Goal: Communication & Community: Ask a question

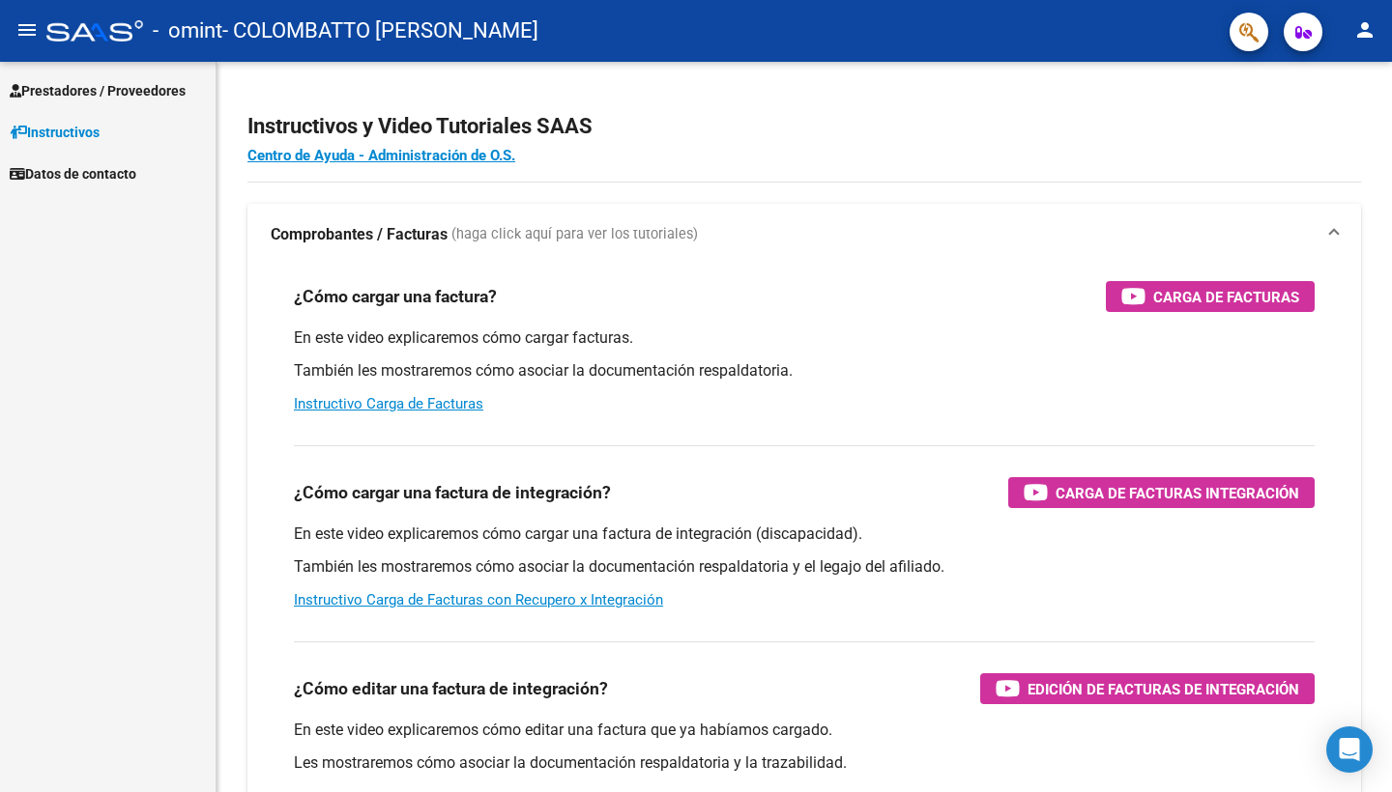
click at [62, 97] on span "Prestadores / Proveedores" at bounding box center [98, 90] width 176 height 21
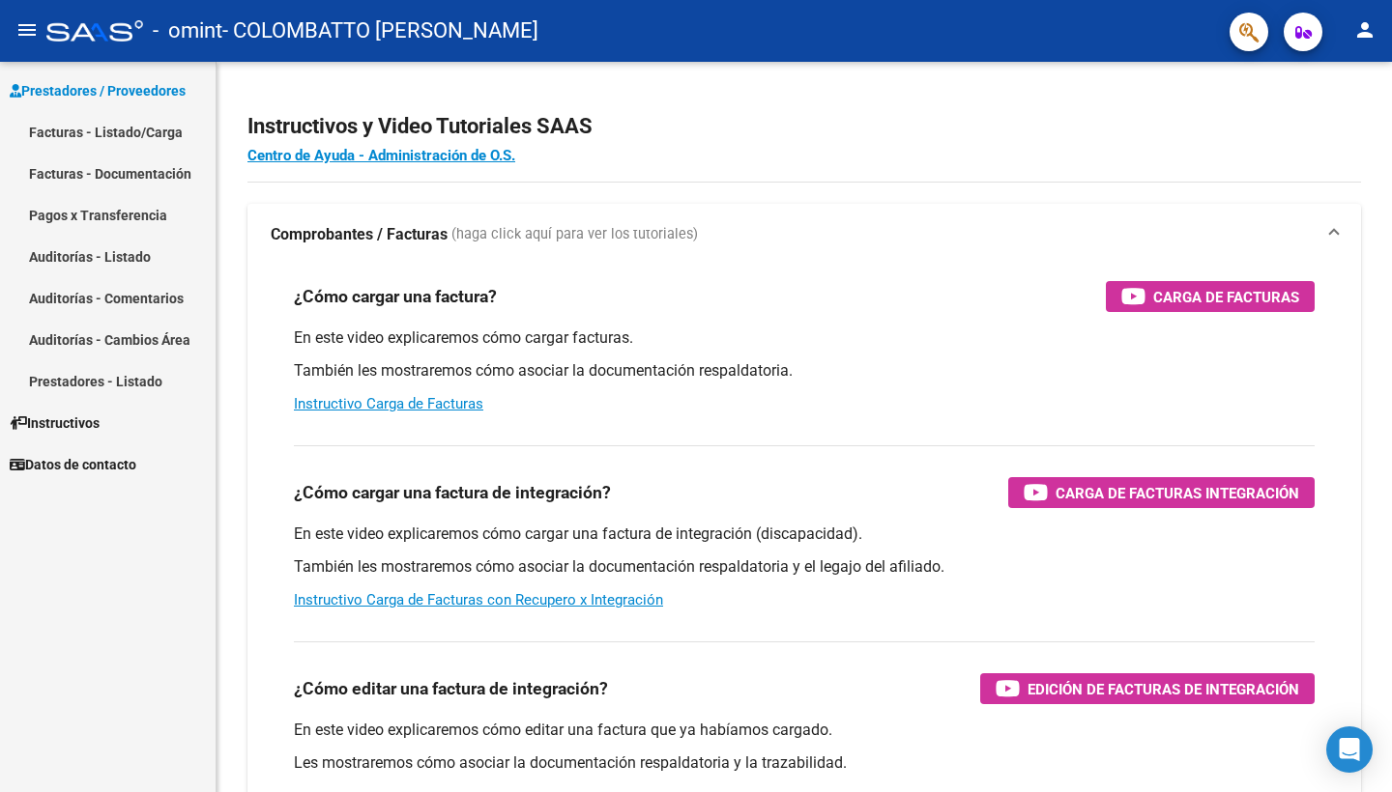
click at [93, 135] on link "Facturas - Listado/Carga" at bounding box center [108, 132] width 216 height 42
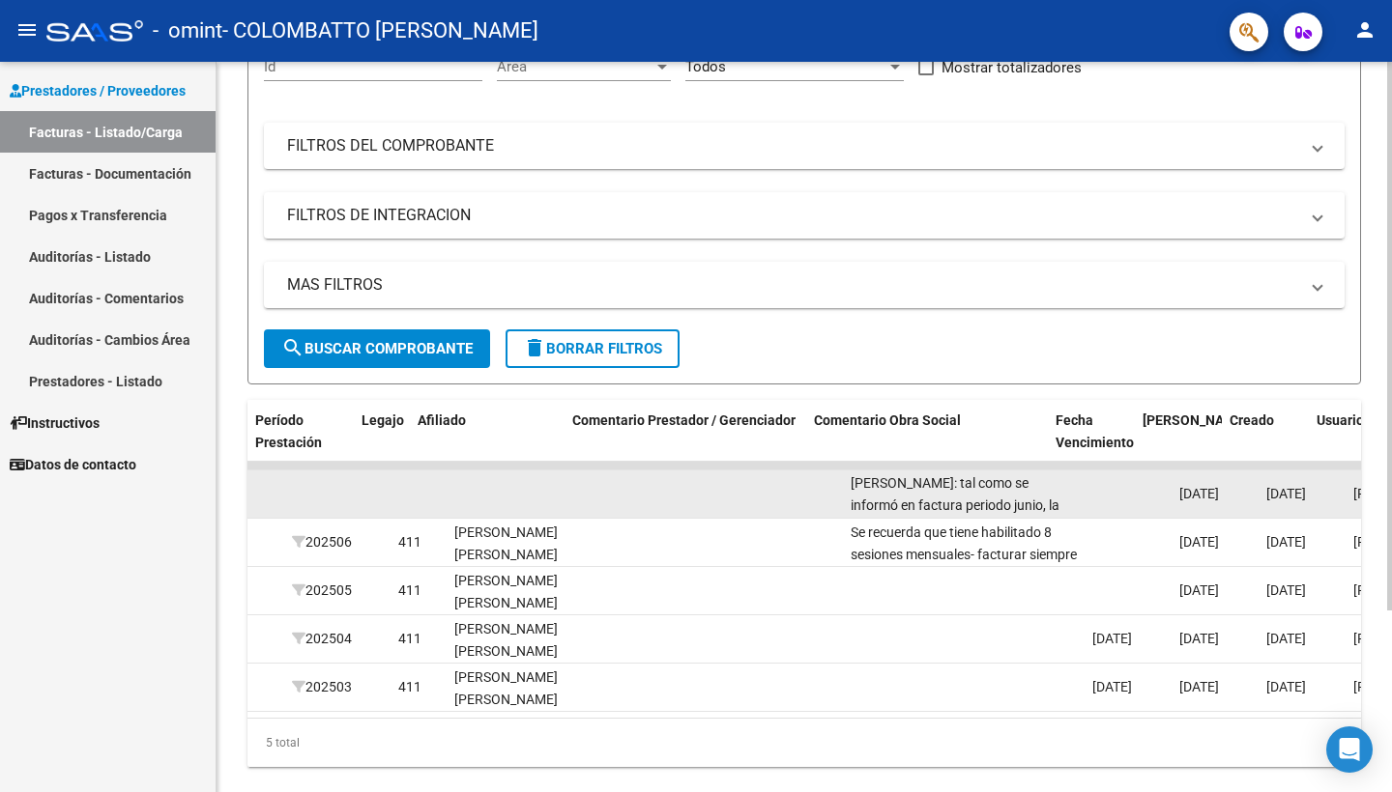
scroll to position [0, 2524]
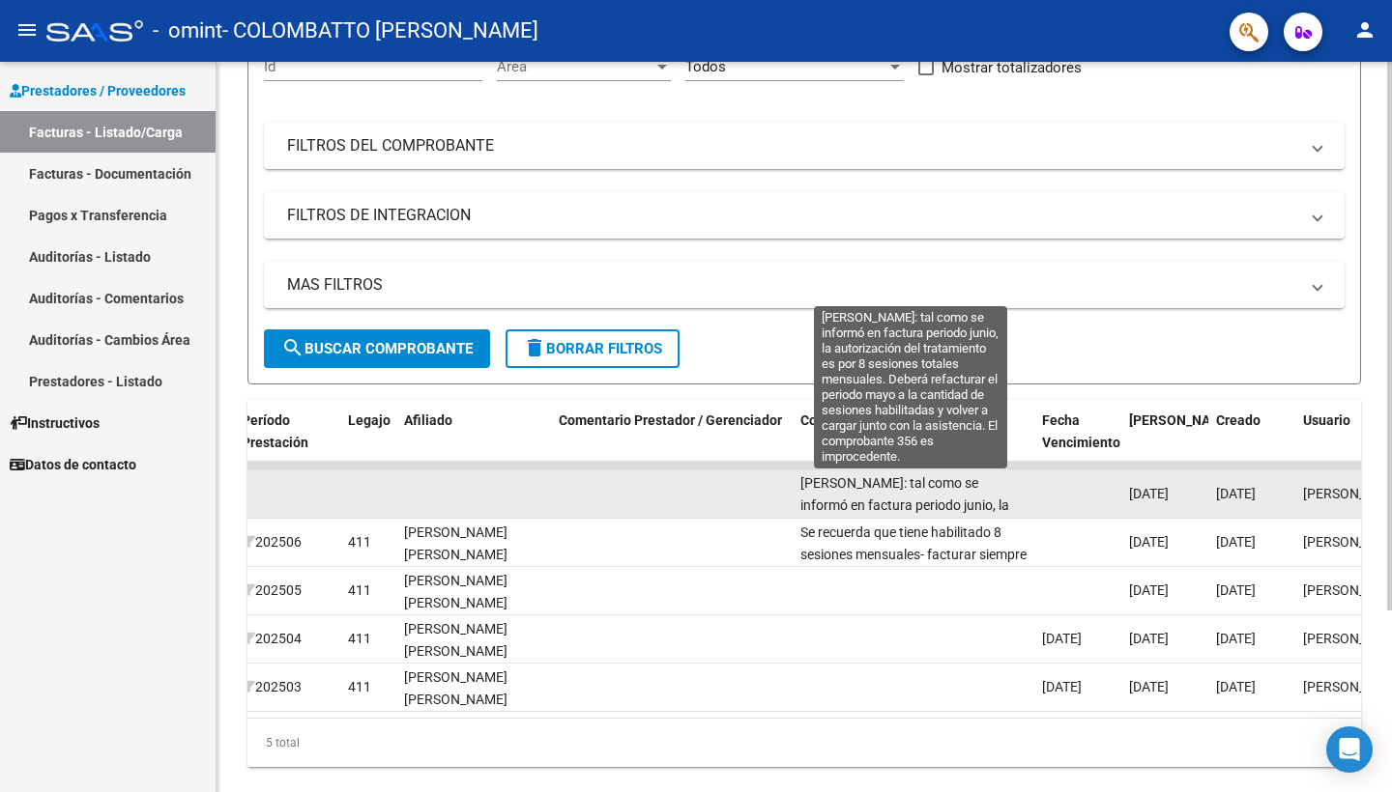
click at [968, 491] on span "Socia Luna Baez Sosa: tal como se informó en factura periodo junio, la autoriza…" at bounding box center [910, 570] width 220 height 191
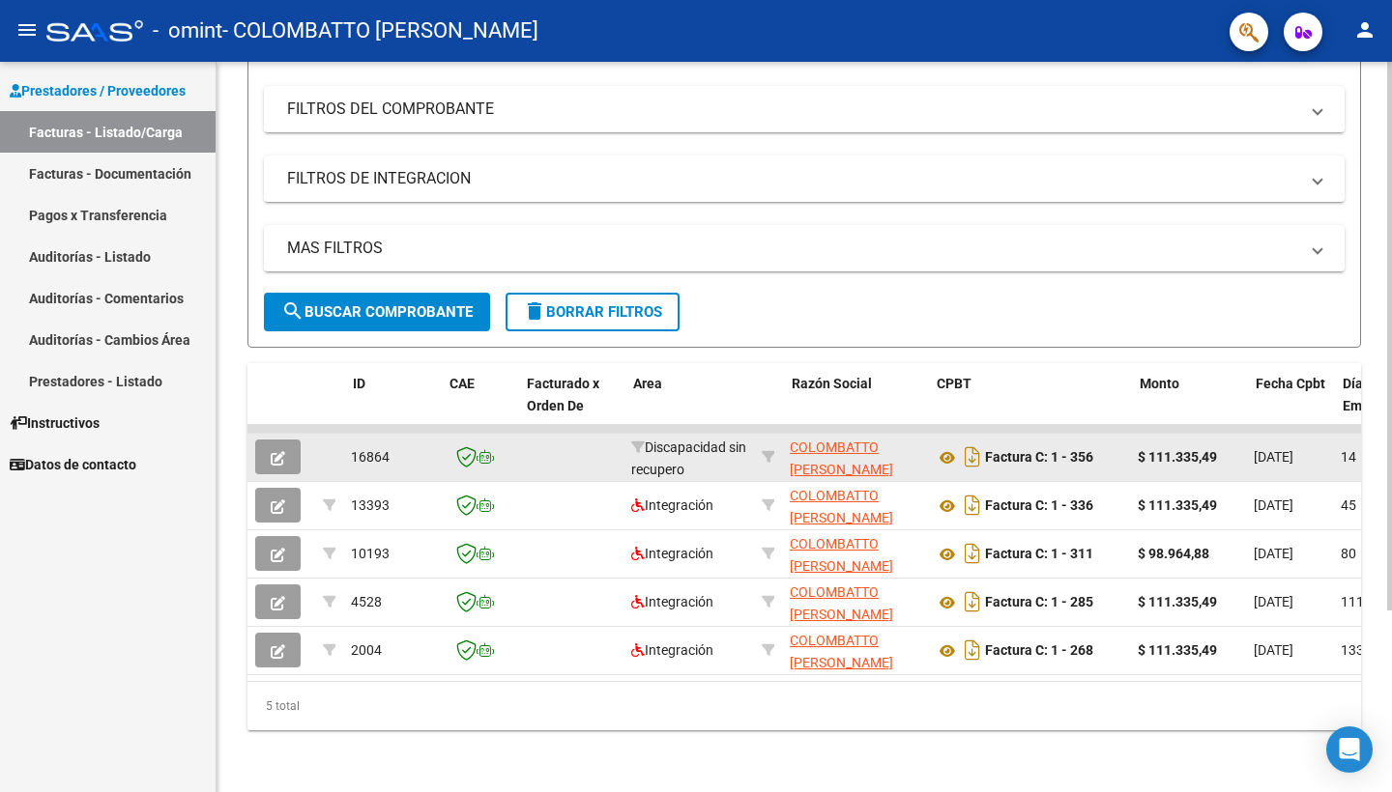
scroll to position [0, 0]
click at [839, 253] on mat-panel-title "MAS FILTROS" at bounding box center [792, 248] width 1011 height 21
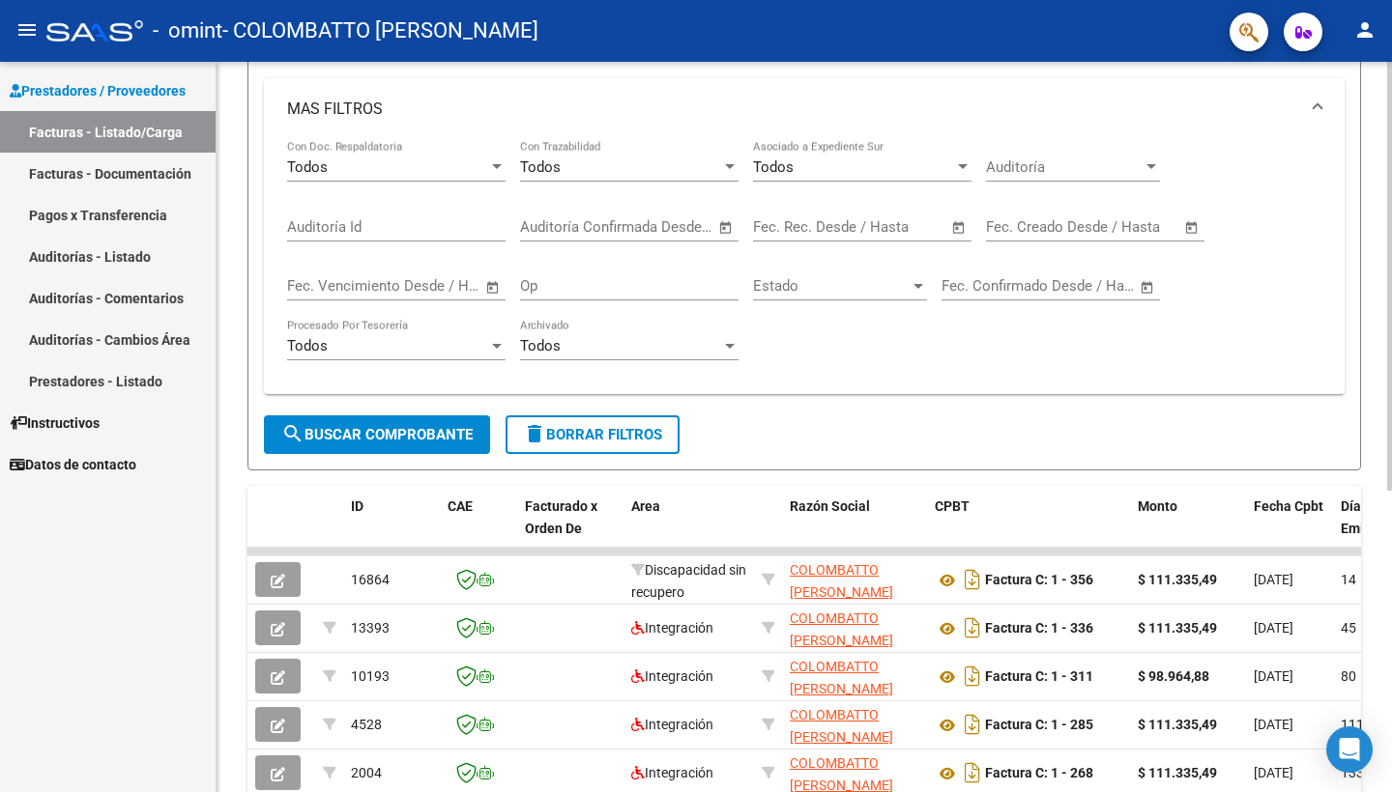
scroll to position [400, 0]
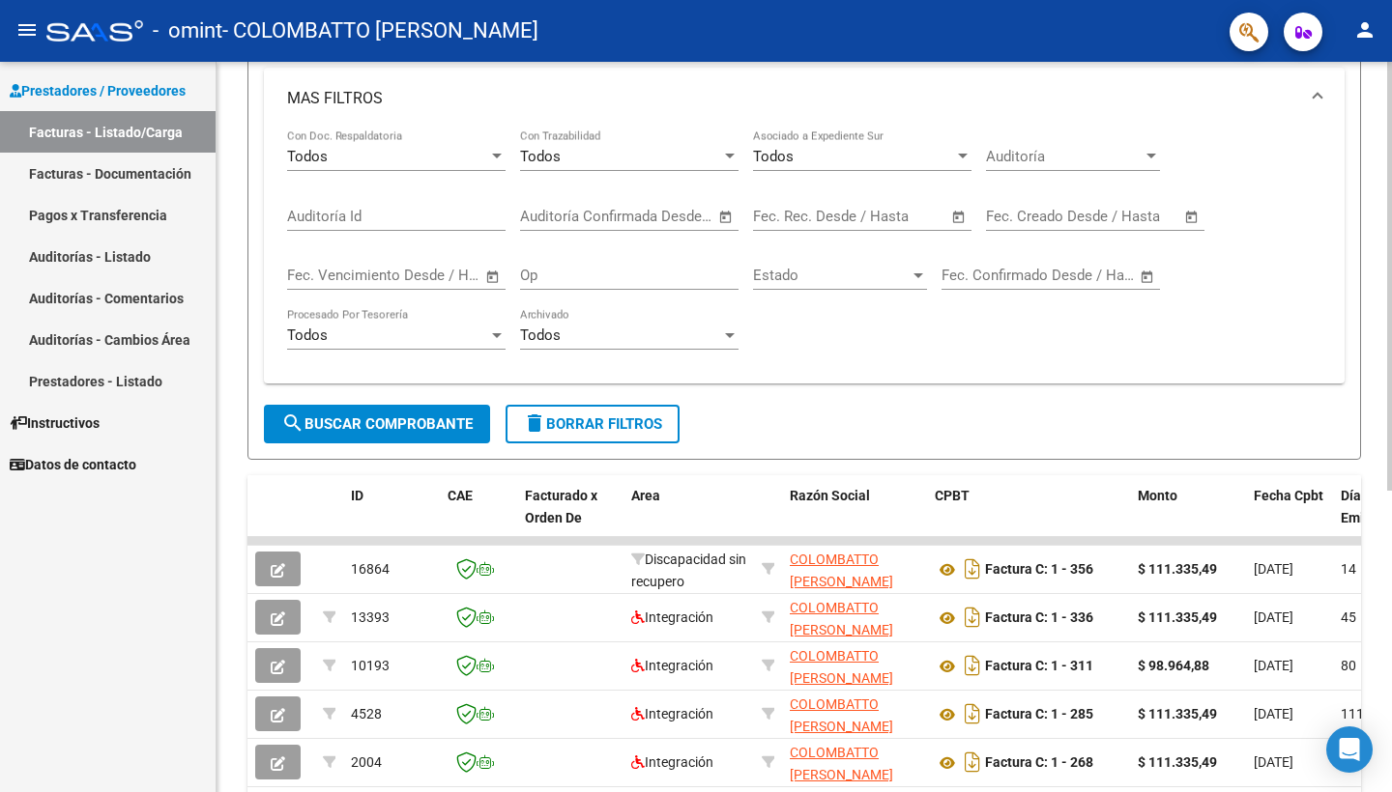
click at [792, 459] on form "Filtros Id Area Area Todos Confirmado Mostrar totalizadores FILTROS DEL COMPROB…" at bounding box center [803, 144] width 1113 height 631
click at [753, 422] on form "Filtros Id Area Area Todos Confirmado Mostrar totalizadores FILTROS DEL COMPROB…" at bounding box center [803, 144] width 1113 height 631
click at [930, 432] on form "Filtros Id Area Area Todos Confirmado Mostrar totalizadores FILTROS DEL COMPROB…" at bounding box center [803, 144] width 1113 height 631
click at [613, 423] on span "delete Borrar Filtros" at bounding box center [592, 424] width 139 height 17
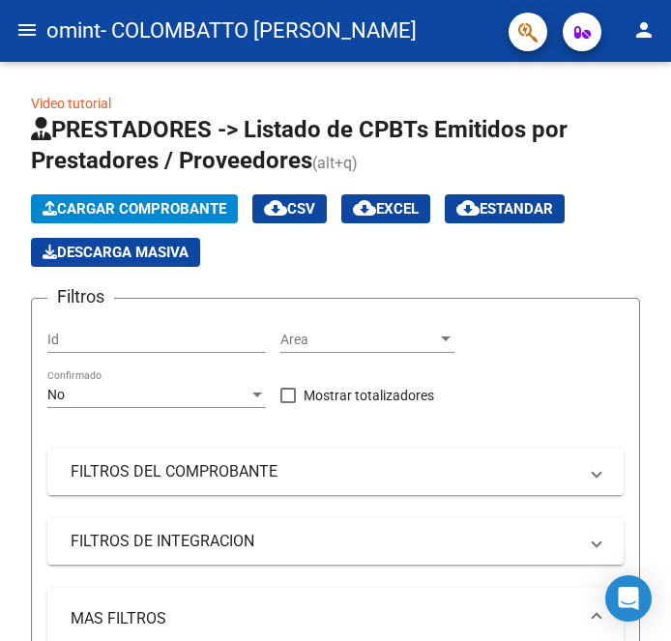
scroll to position [0, 0]
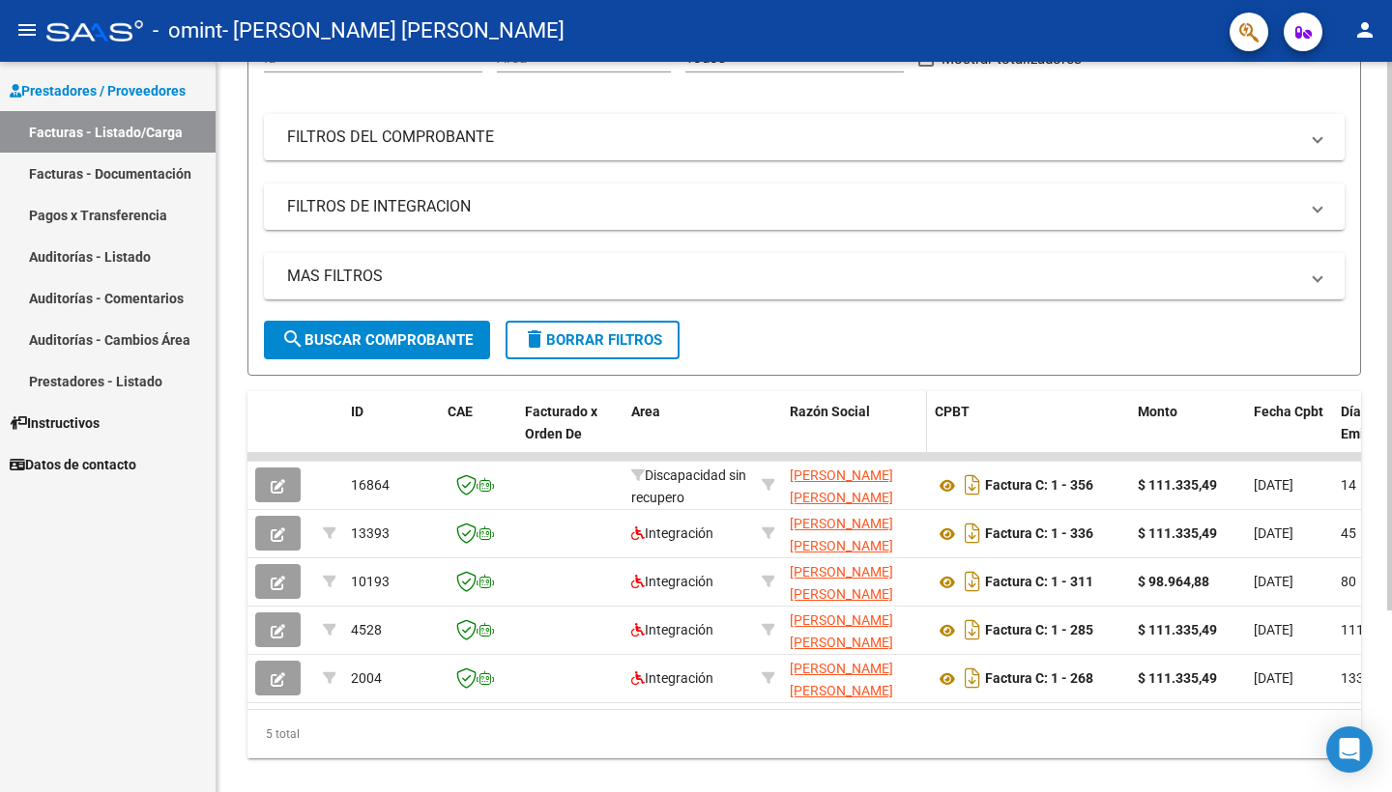
scroll to position [222, 0]
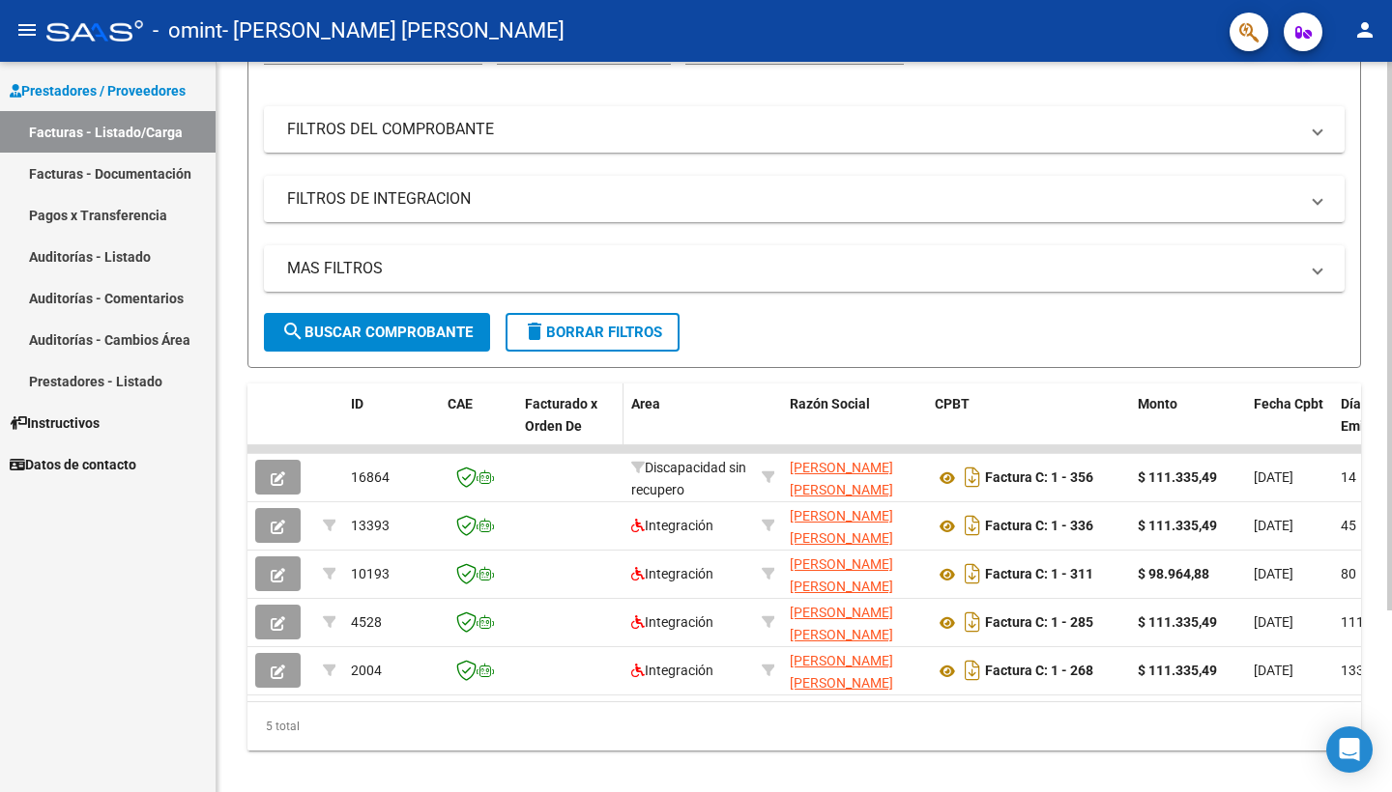
click at [523, 421] on datatable-header-cell "Facturado x Orden De" at bounding box center [570, 426] width 106 height 85
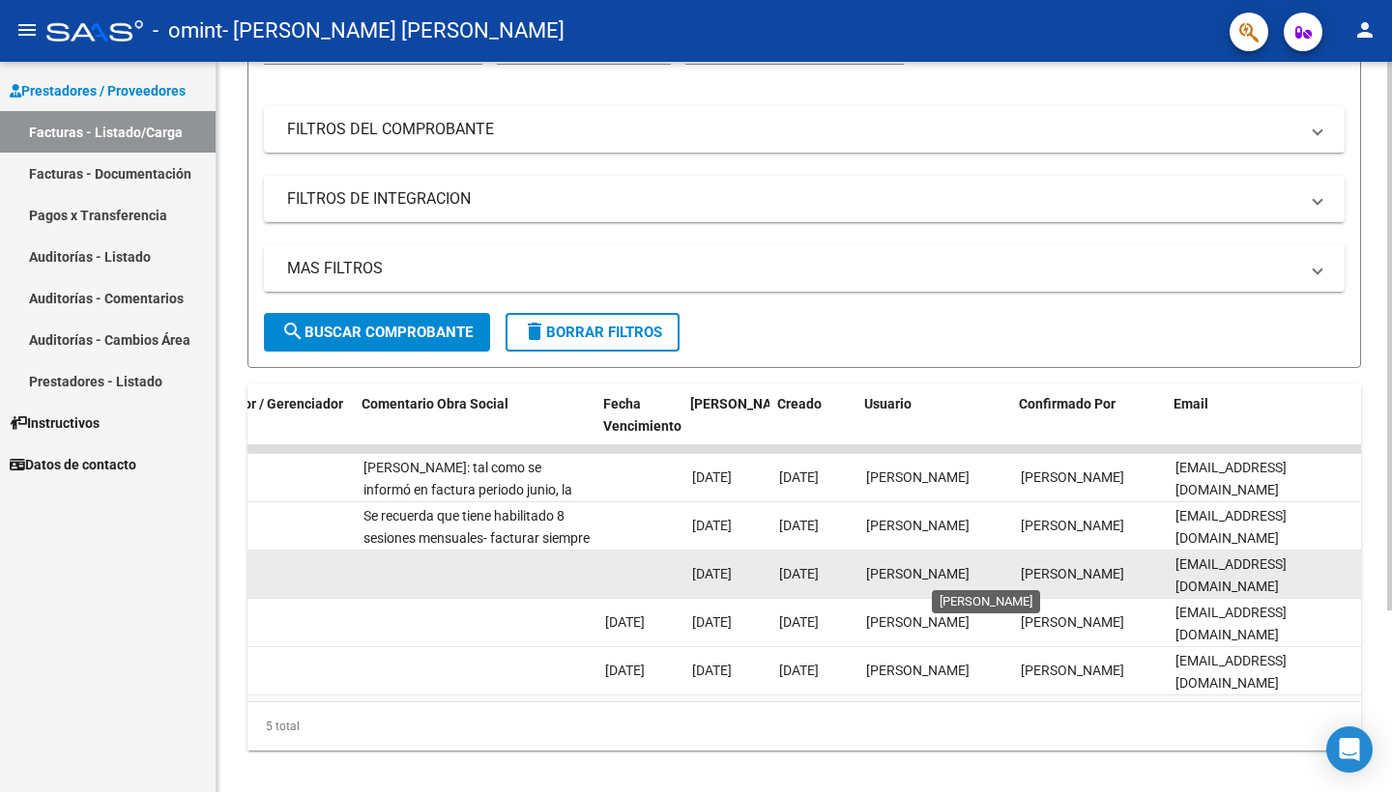
scroll to position [0, 2961]
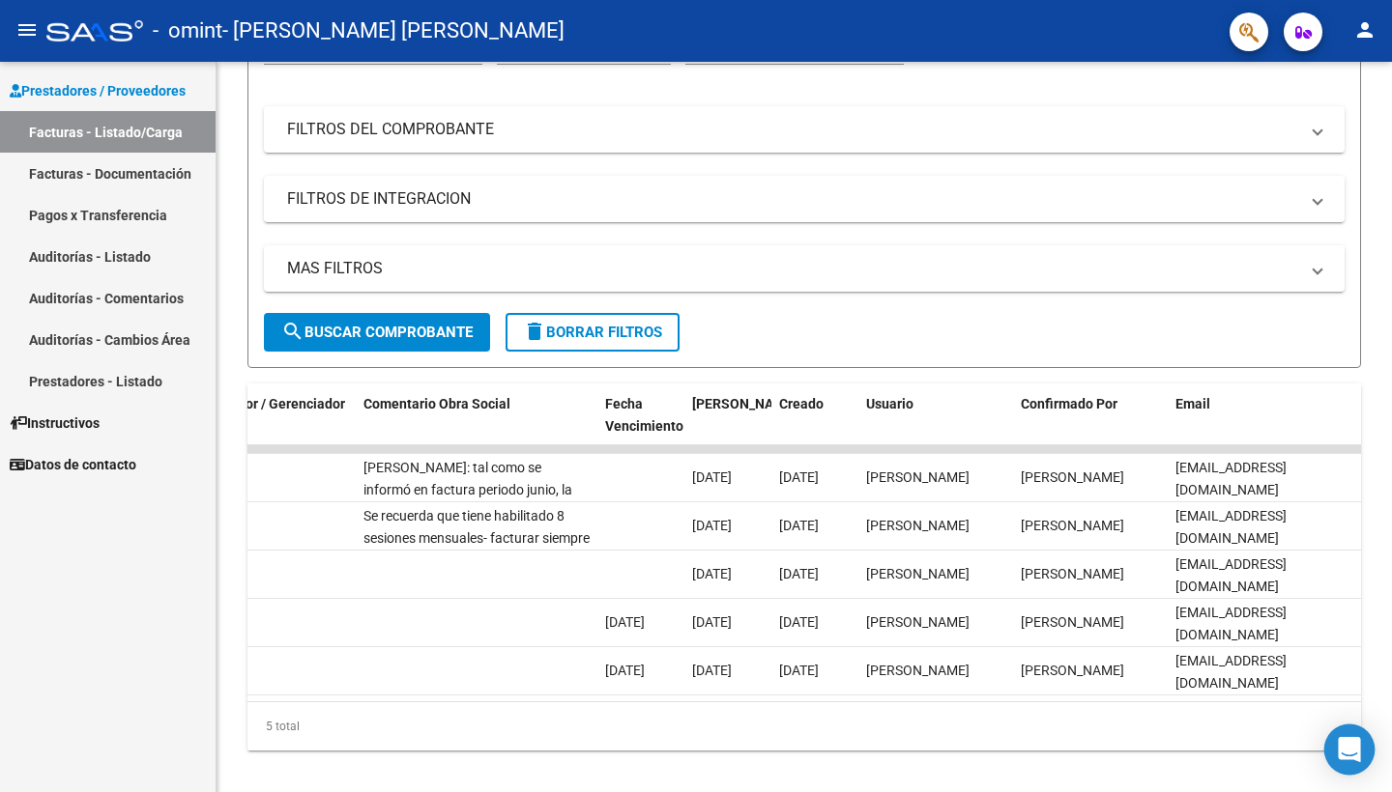
click at [1341, 747] on icon "Open Intercom Messenger" at bounding box center [1348, 749] width 22 height 25
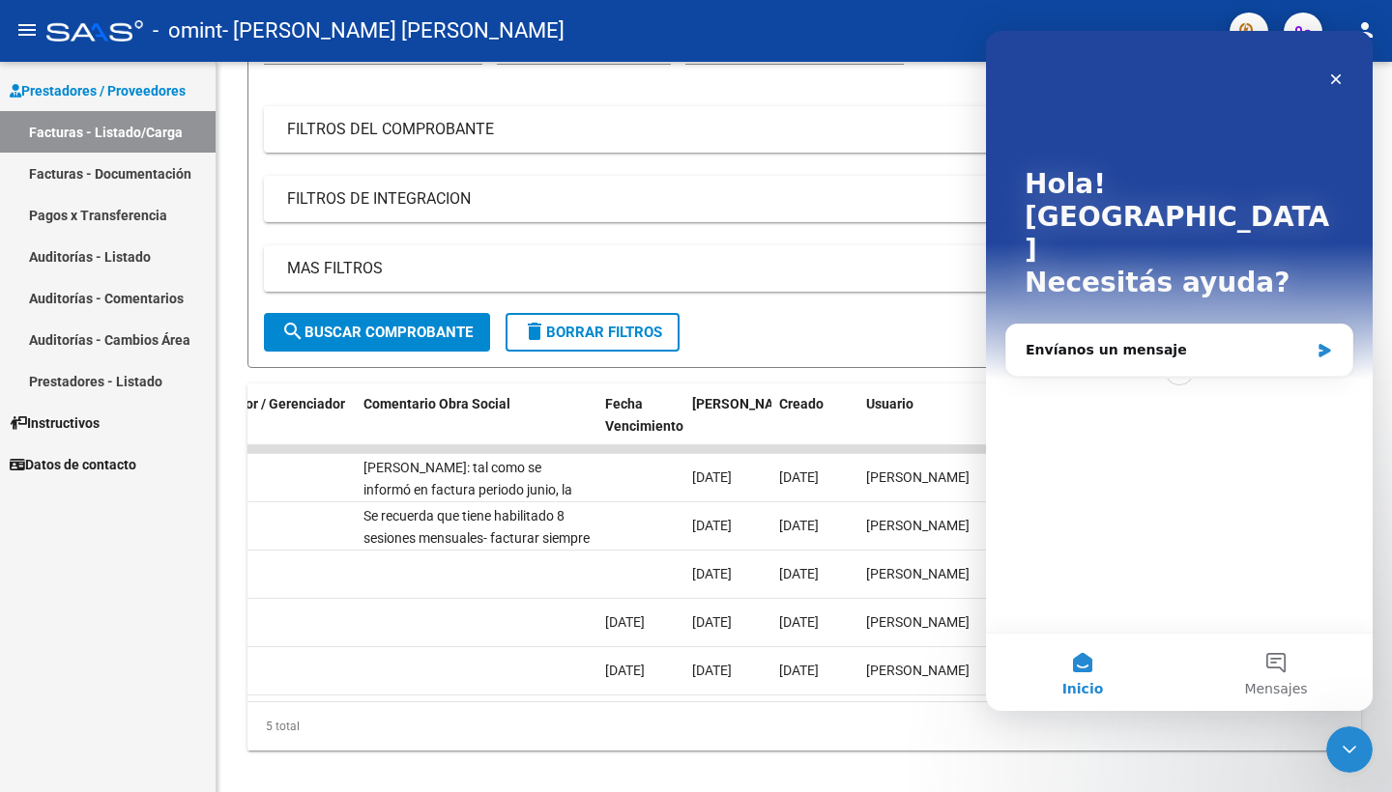
scroll to position [0, 0]
click at [1174, 340] on div "Envíanos un mensaje" at bounding box center [1166, 350] width 283 height 20
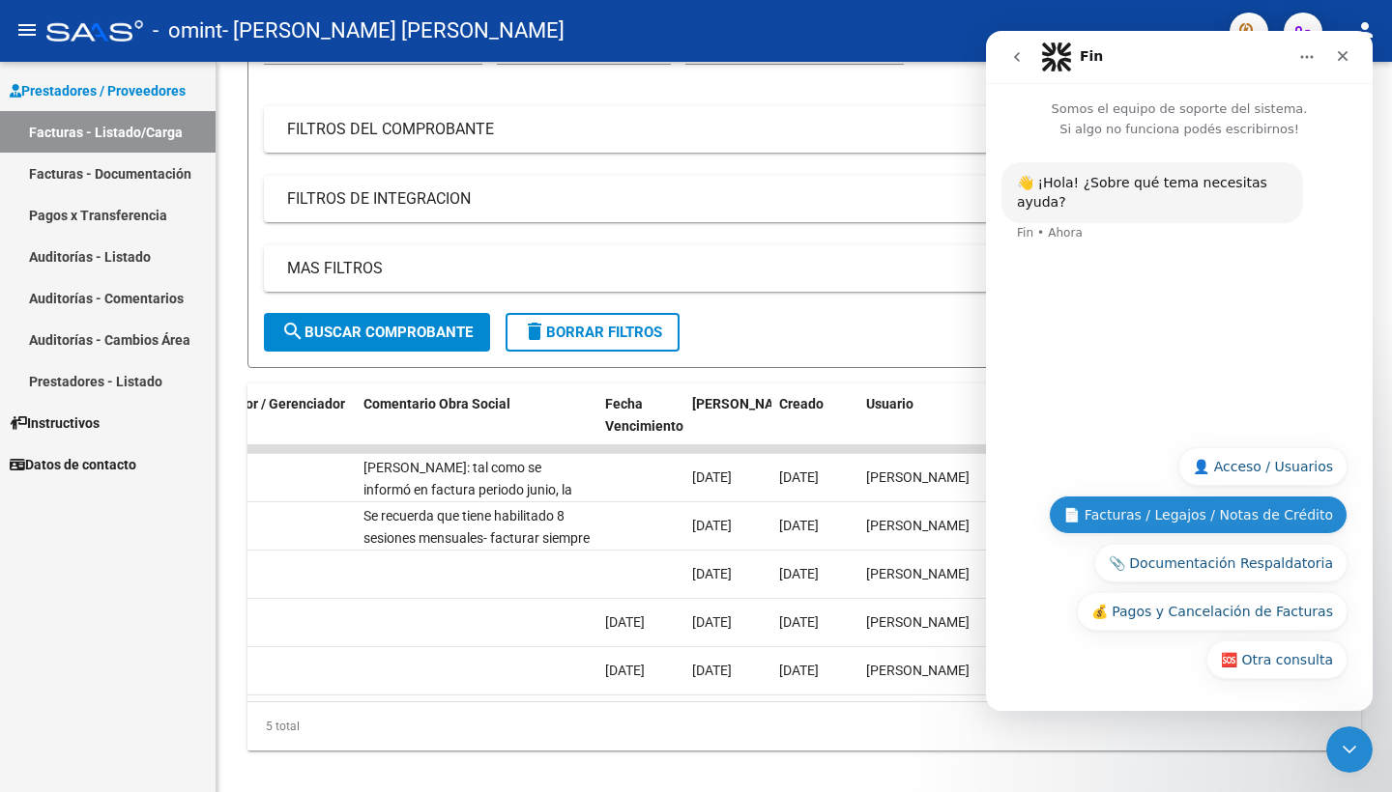
click at [1231, 517] on button "📄 Facturas / Legajos / Notas de Crédito" at bounding box center [1198, 515] width 299 height 39
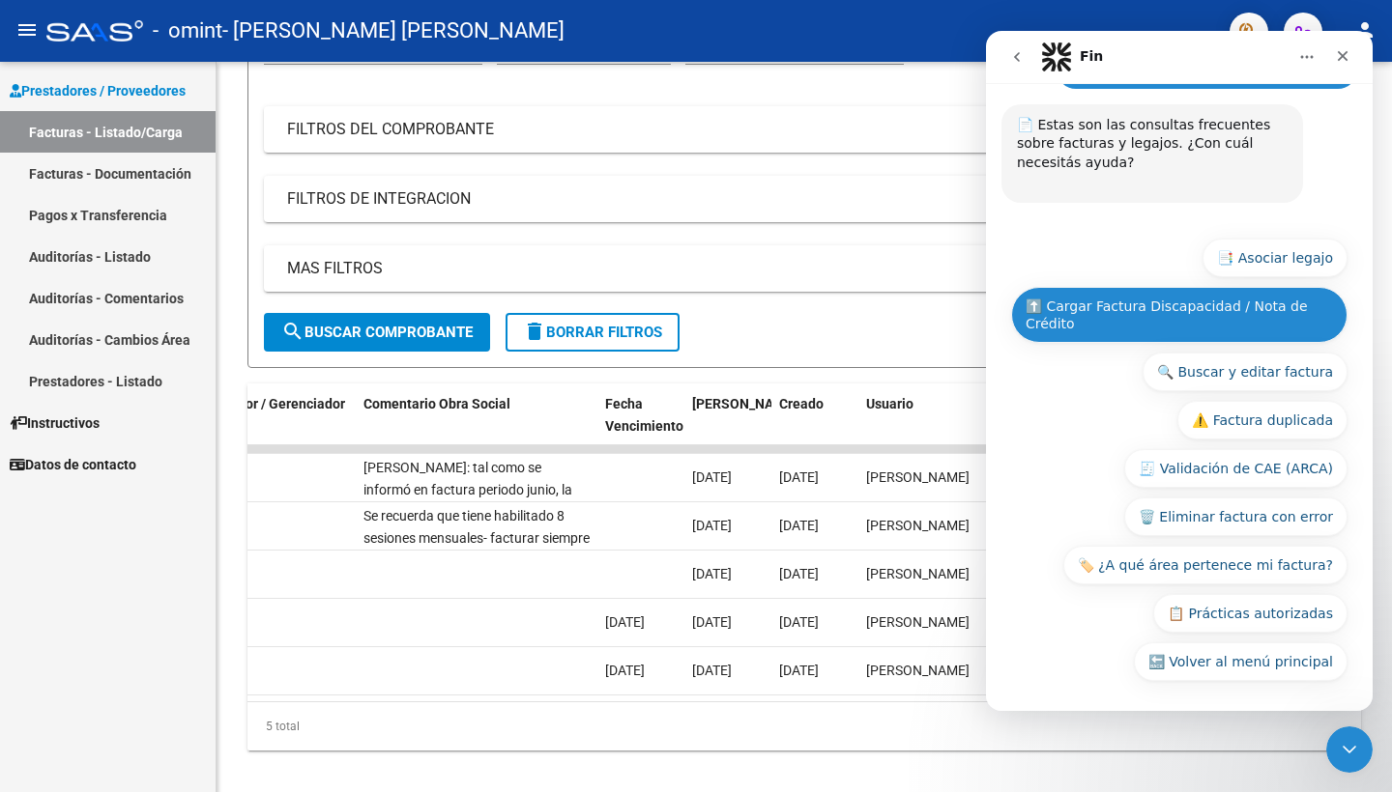
scroll to position [190, 0]
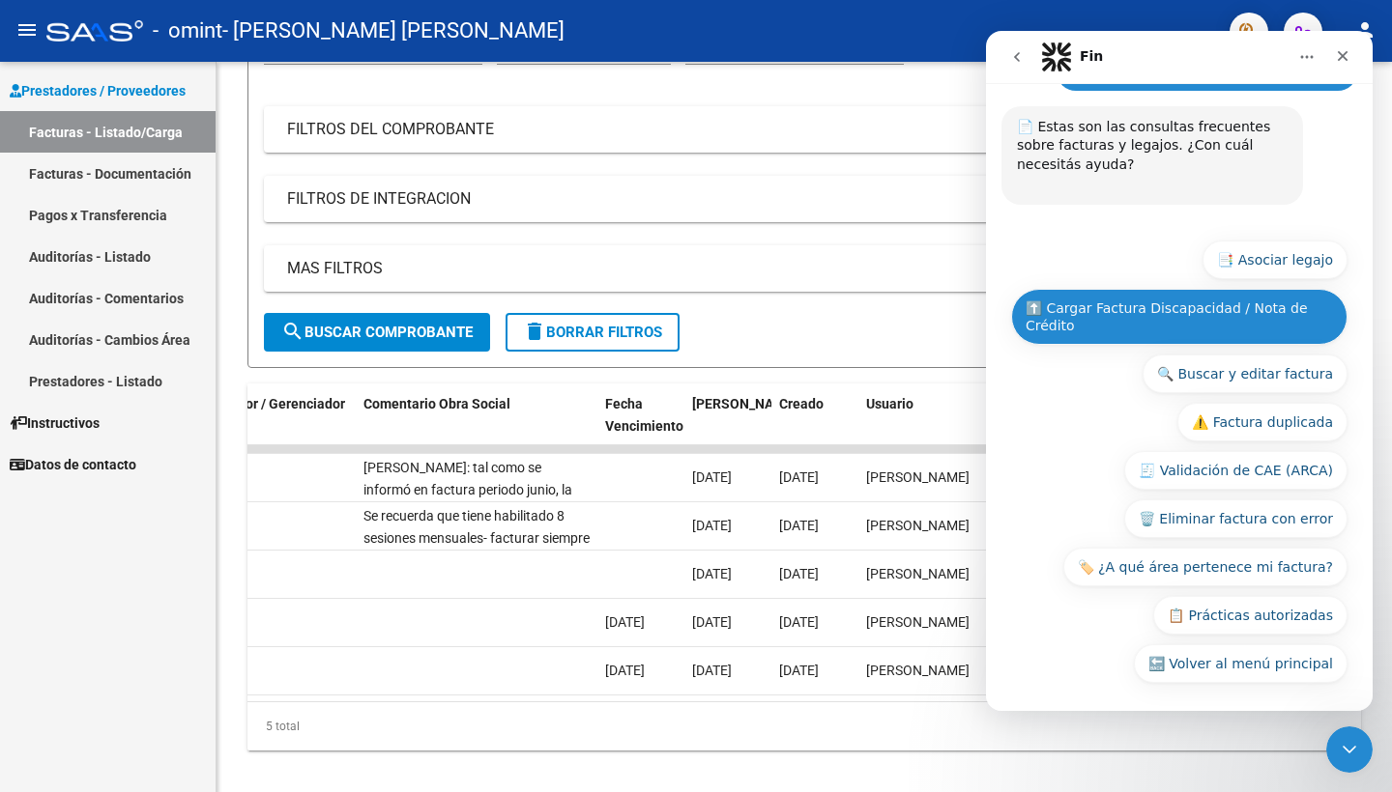
click at [1166, 310] on button "⬆️ Cargar Factura Discapacidad / Nota de Crédito" at bounding box center [1179, 317] width 336 height 56
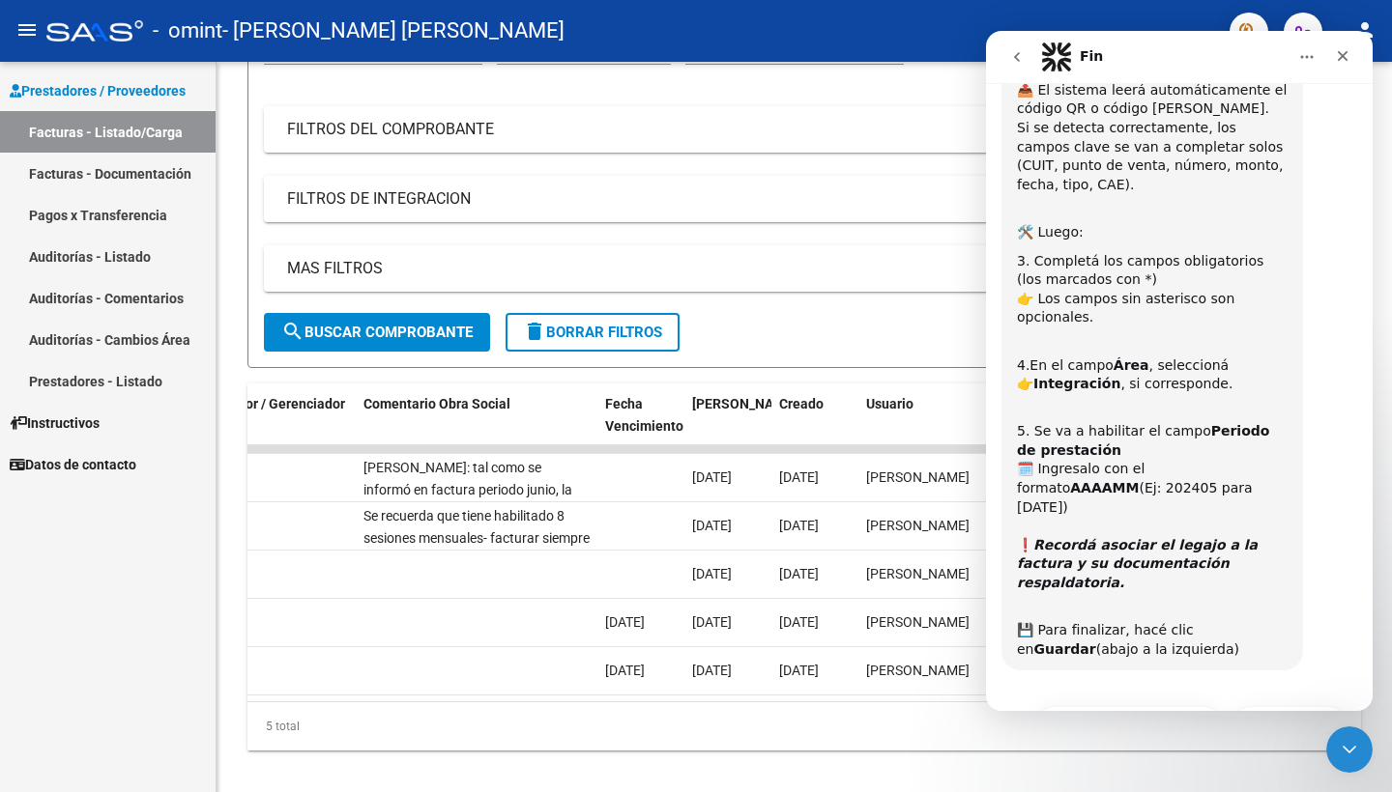
scroll to position [0, 0]
click at [1263, 706] on button "⏭️ Continuar" at bounding box center [1289, 725] width 116 height 39
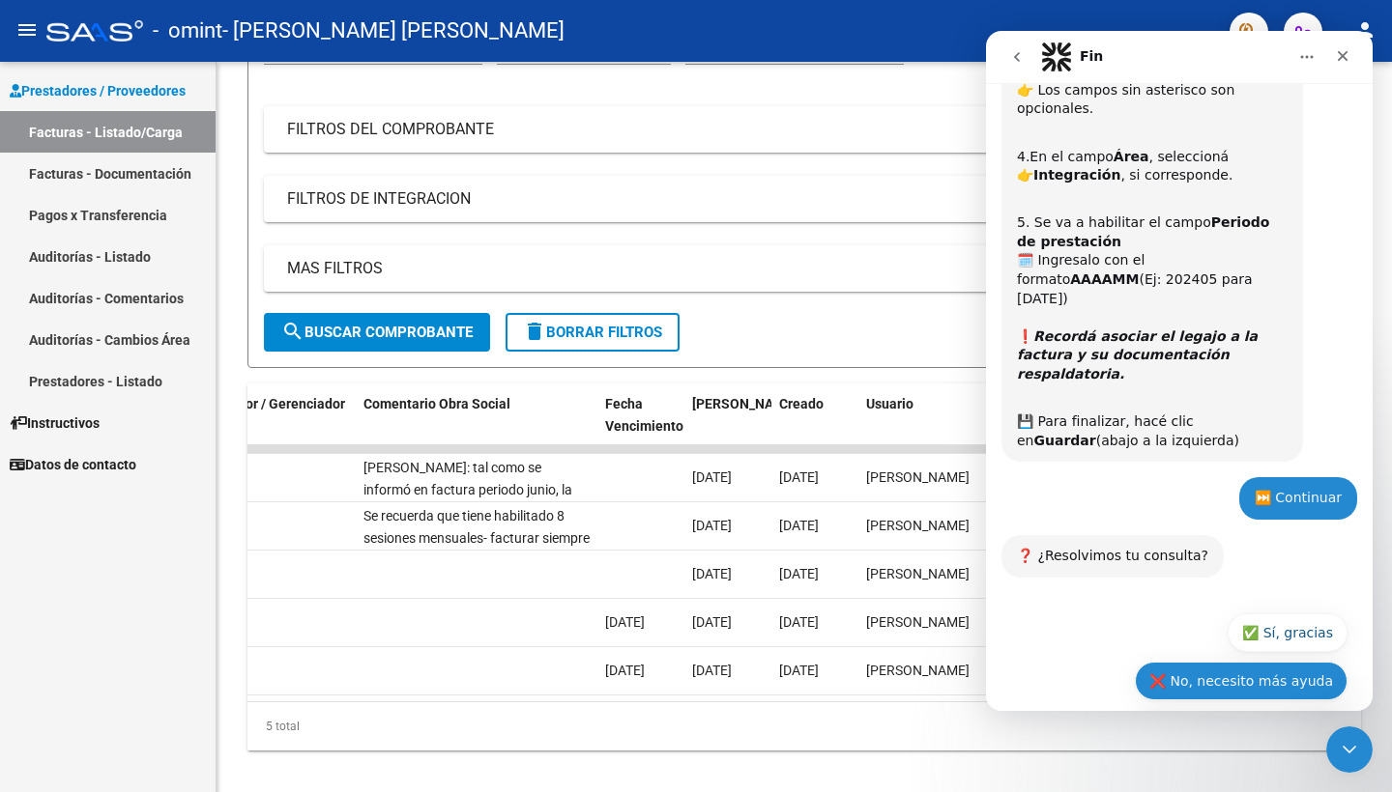
click at [1244, 662] on button "❌ No, necesito más ayuda" at bounding box center [1241, 681] width 213 height 39
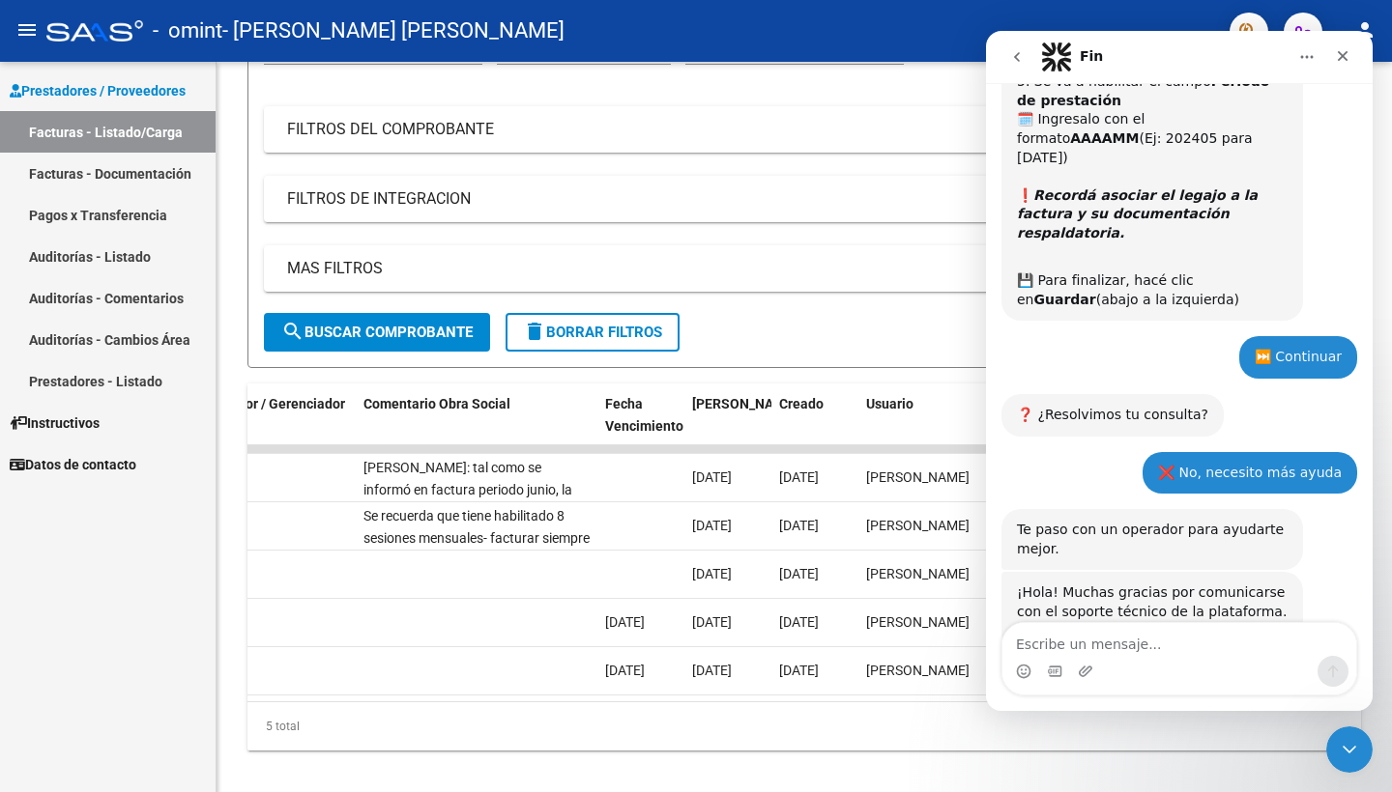
scroll to position [1289, 0]
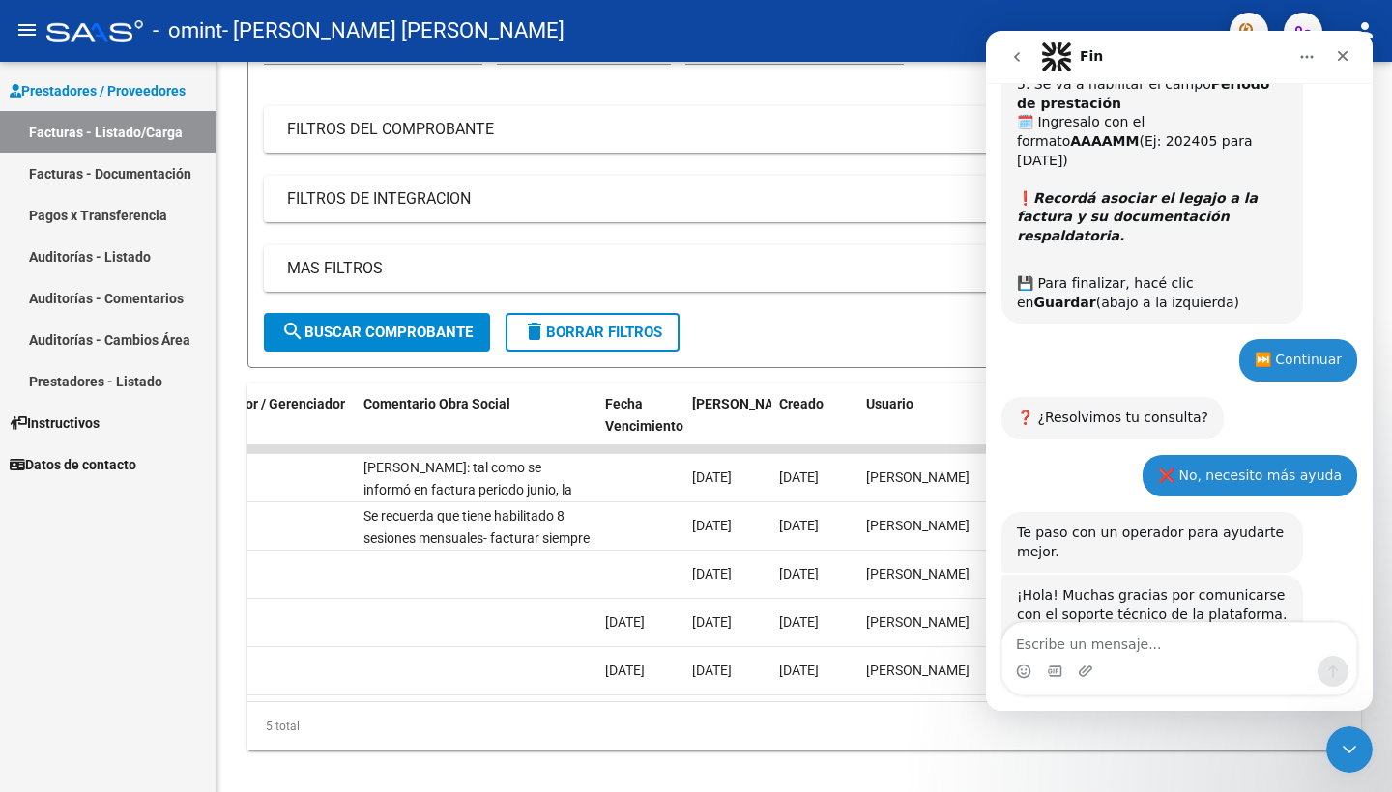
click at [1193, 624] on textarea "Escribe un mensaje..." at bounding box center [1179, 639] width 354 height 33
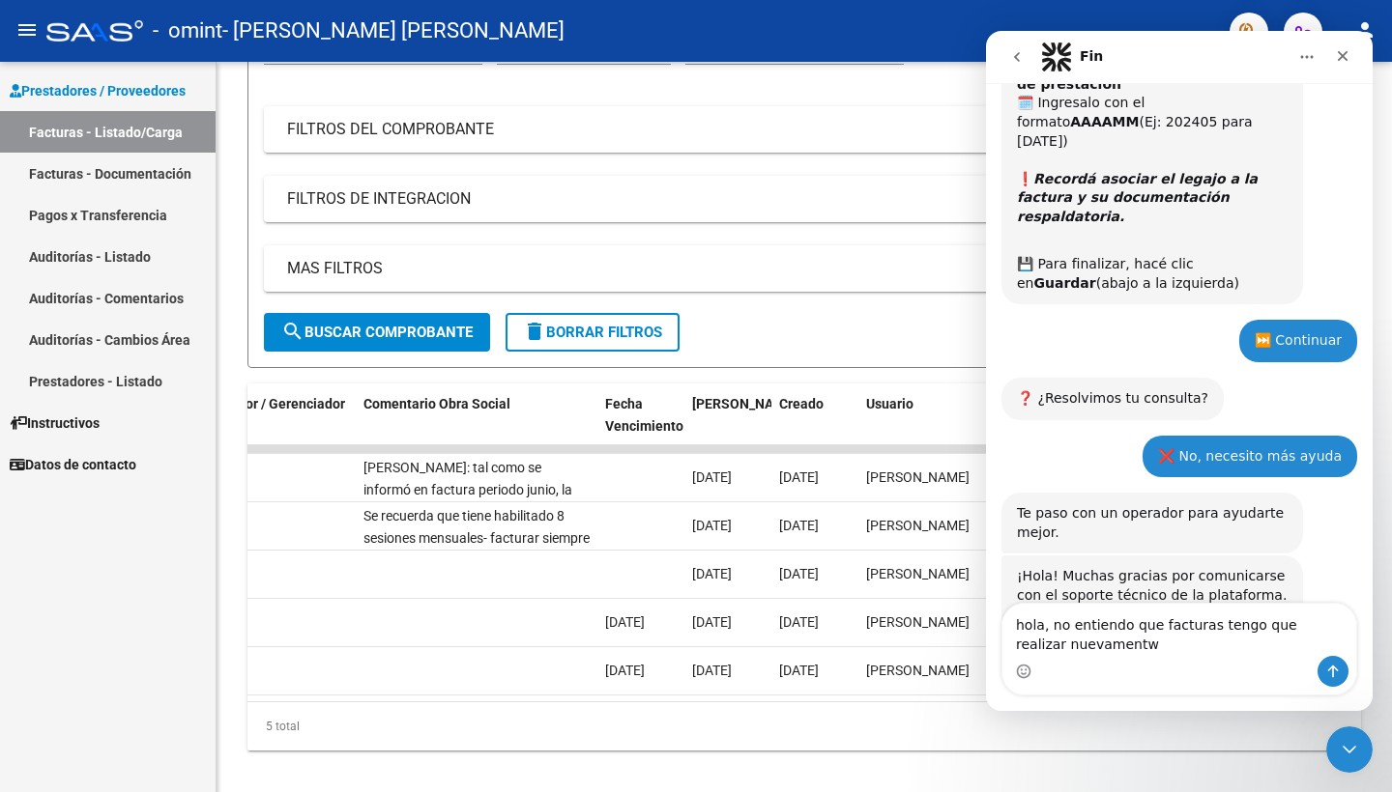
type textarea "hola, no entiendo que facturas tengo que realizar nuevamente."
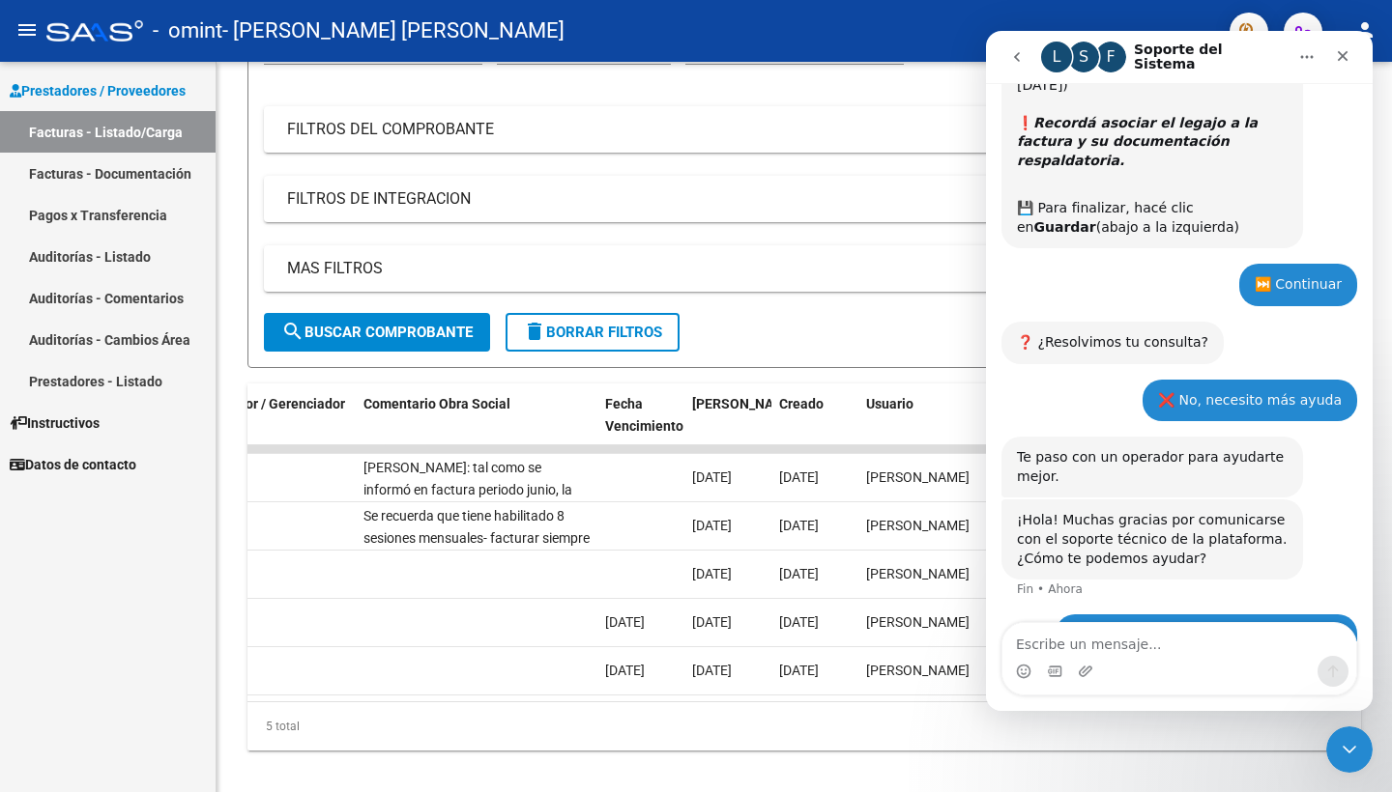
scroll to position [0, 0]
type textarea "solo prestación mes de julio? o junio tmb?"
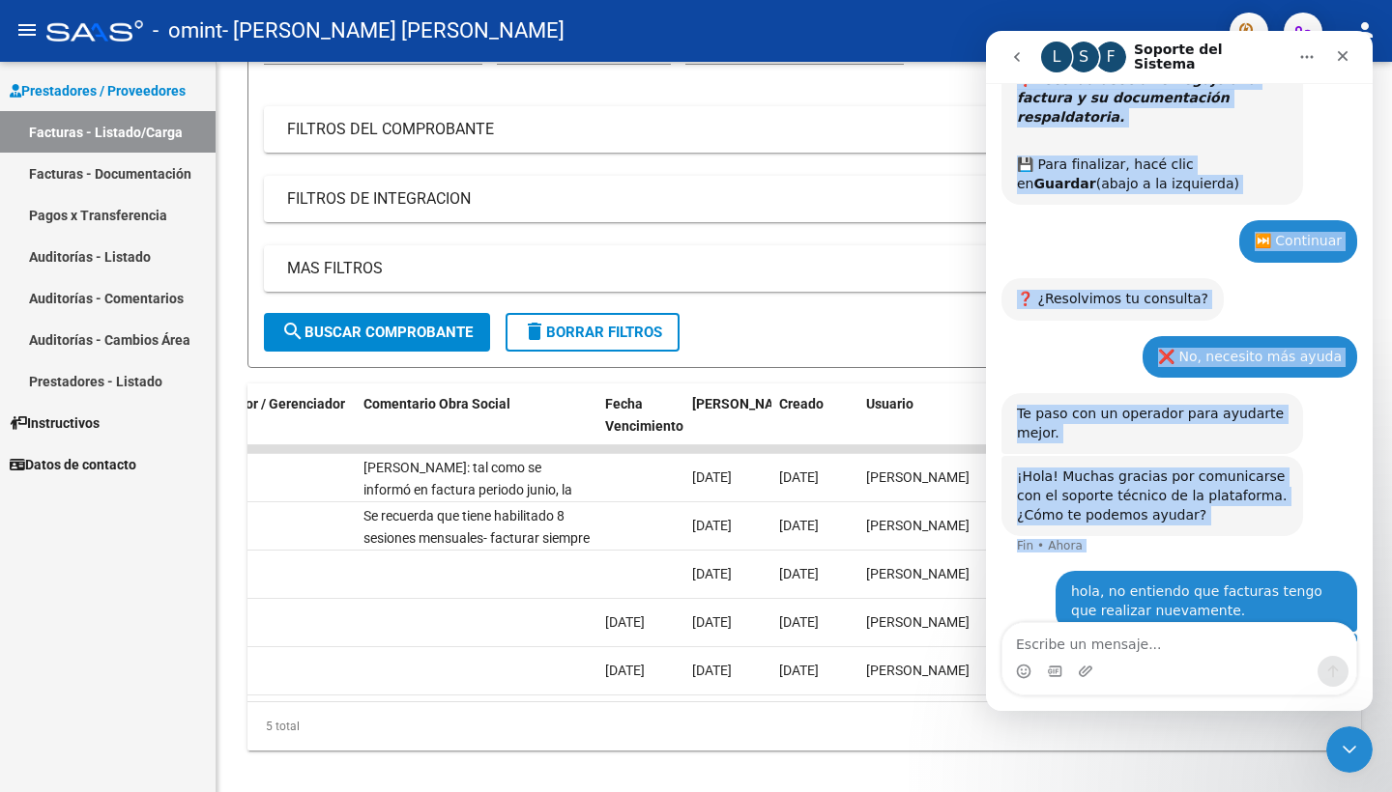
drag, startPoint x: 1073, startPoint y: 509, endPoint x: 1375, endPoint y: 596, distance: 314.7
click html "L S F Soporte del Sistema Somos el equipo de soporte del sistema. Si algo no fu…"
click at [1204, 646] on div "solo prestación mes de julio? o junio tmb?" at bounding box center [1206, 665] width 271 height 38
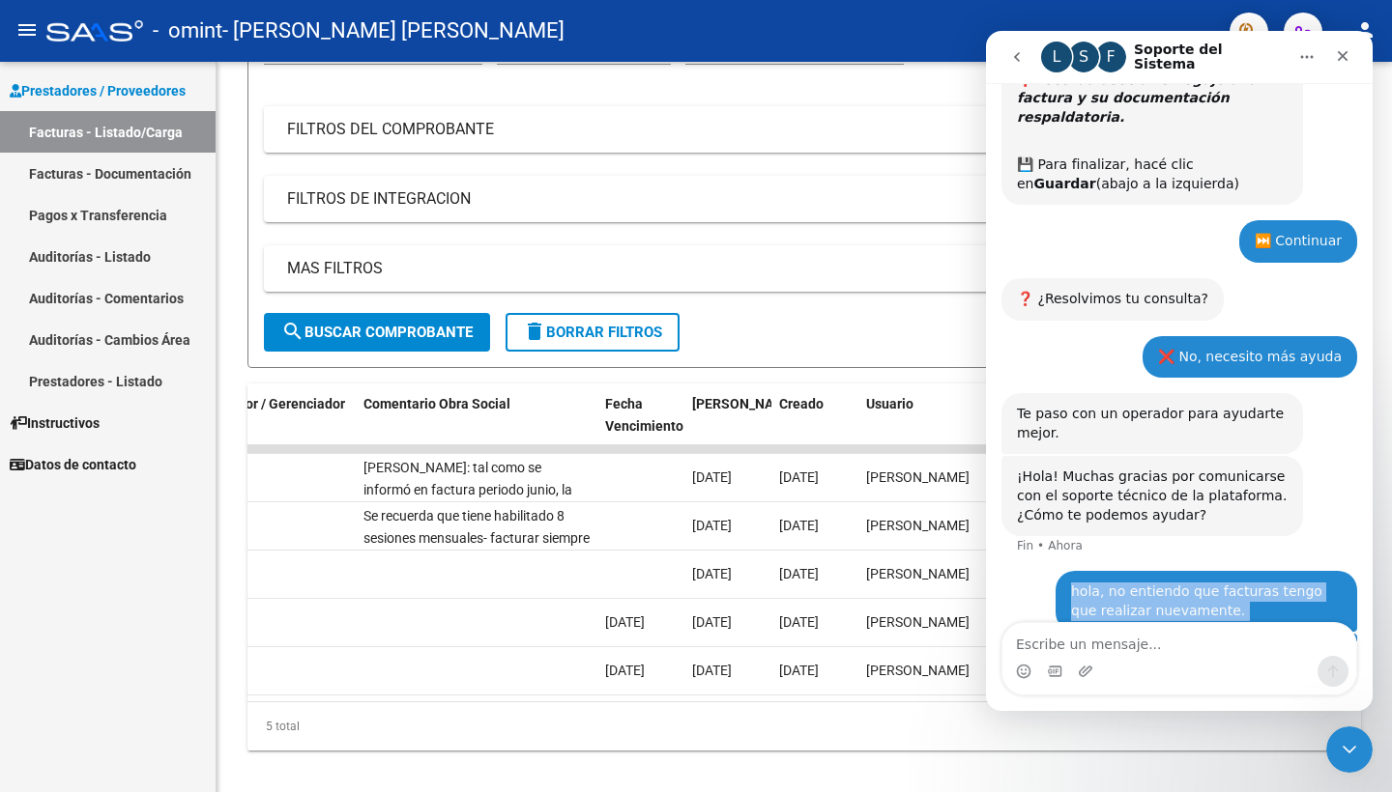
drag, startPoint x: 1068, startPoint y: 517, endPoint x: 1343, endPoint y: 586, distance: 283.8
copy div "hola, no entiendo que facturas tengo que realizar nuevamente. [GEOGRAPHIC_DATA]…"
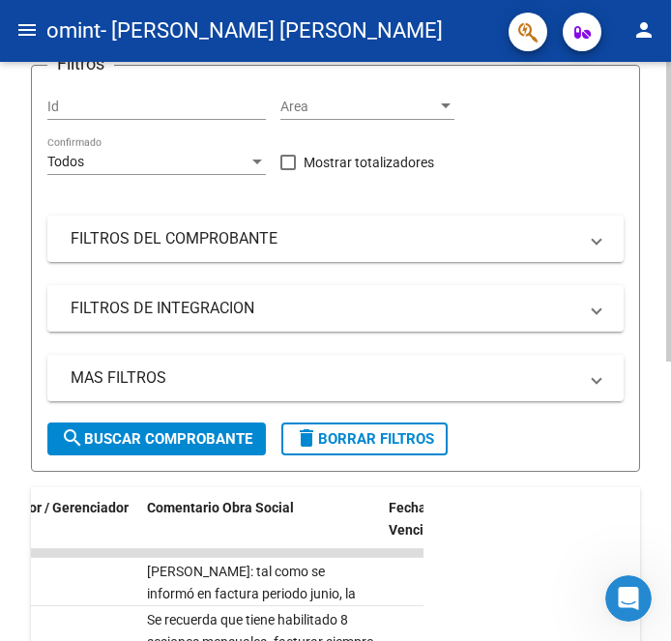
scroll to position [240, 0]
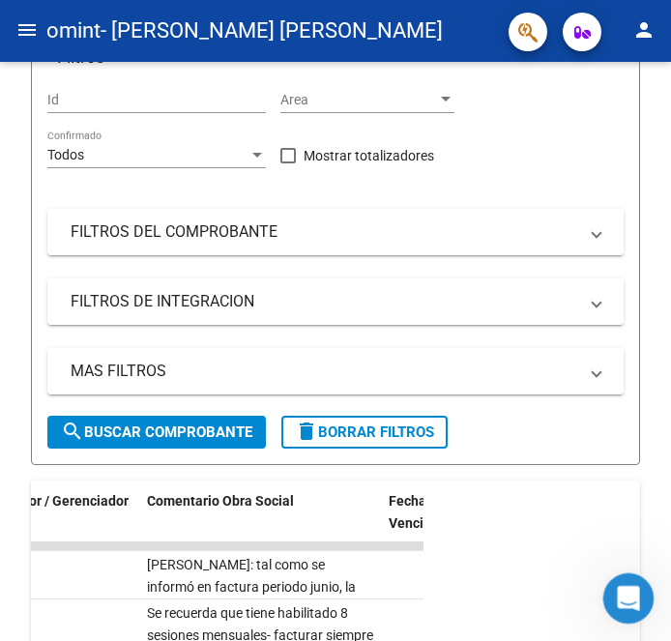
click at [629, 599] on icon "Abrir Intercom Messenger" at bounding box center [626, 596] width 32 height 32
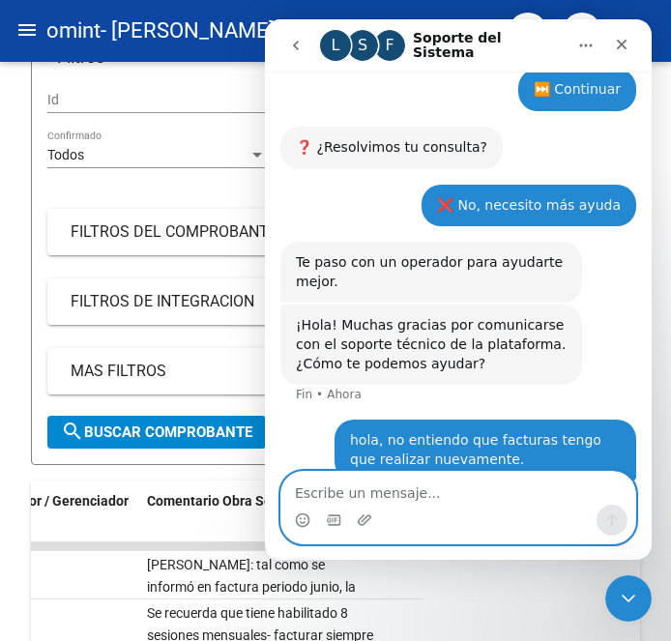
scroll to position [0, 0]
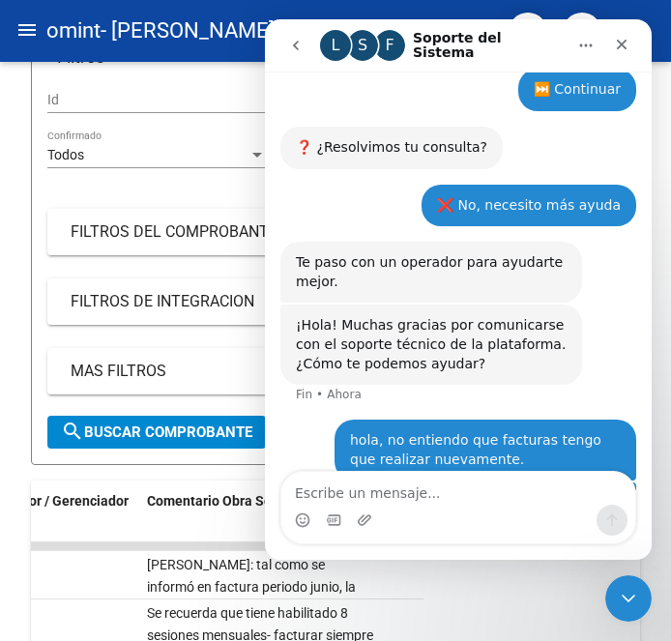
click at [311, 388] on div "Fin • [GEOGRAPHIC_DATA]" at bounding box center [329, 394] width 66 height 12
click at [311, 388] on div "Fin • Hace 1m" at bounding box center [337, 394] width 83 height 12
click at [354, 332] on div "¡Hola! Muchas gracias por comunicarse con el soporte técnico de la plataforma. …" at bounding box center [458, 361] width 356 height 115
click at [384, 419] on div "hola, no entiendo que facturas tengo que realizar nuevamente. [GEOGRAPHIC_DATA]…" at bounding box center [485, 449] width 302 height 61
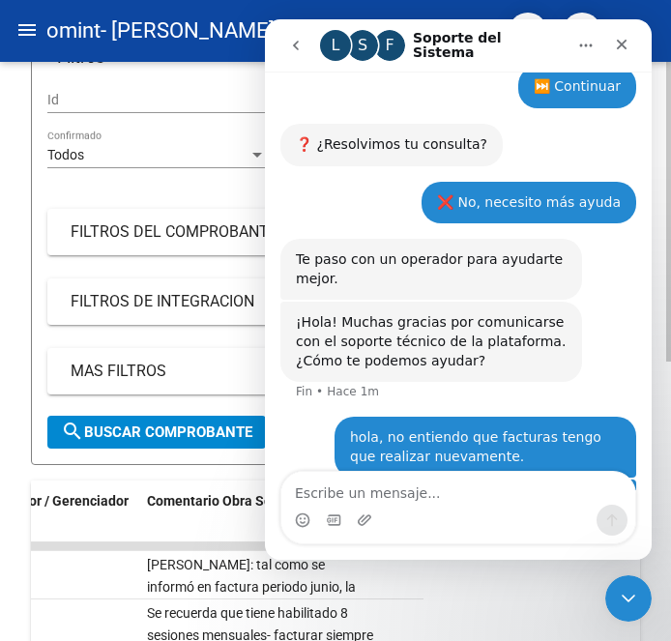
scroll to position [1548, 0]
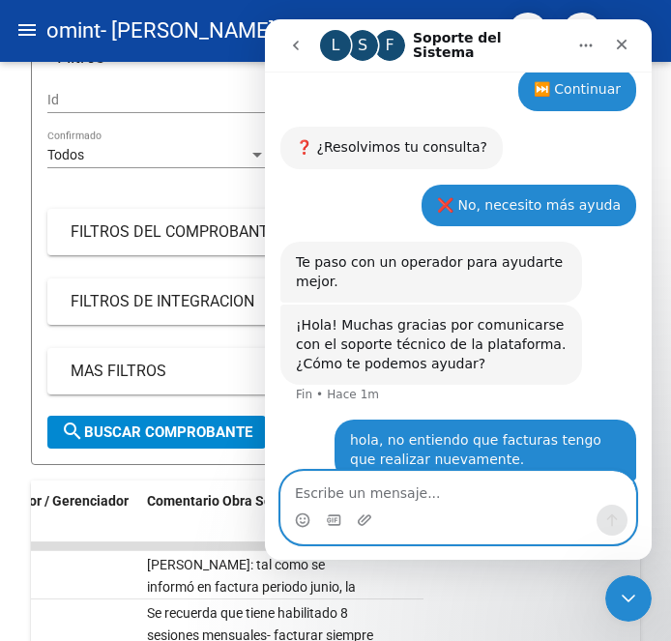
click at [367, 500] on textarea "Escribe un mensaje..." at bounding box center [458, 488] width 354 height 33
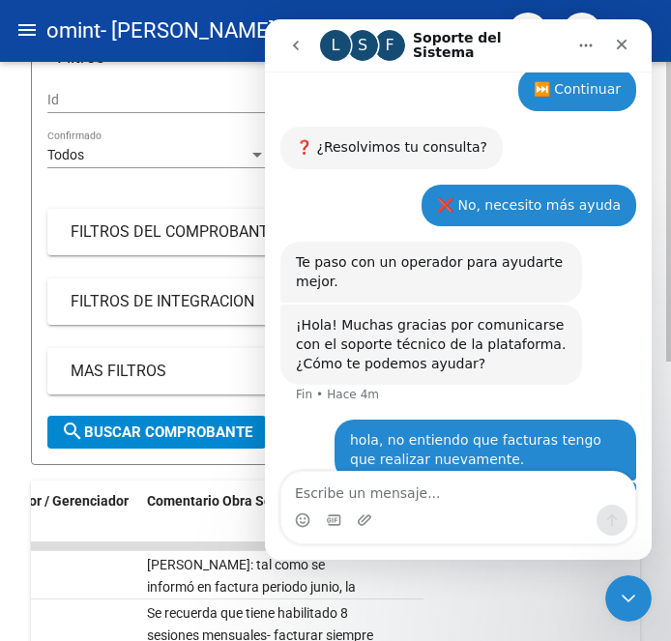
click at [162, 384] on mat-expansion-panel-header "MAS FILTROS" at bounding box center [335, 371] width 576 height 46
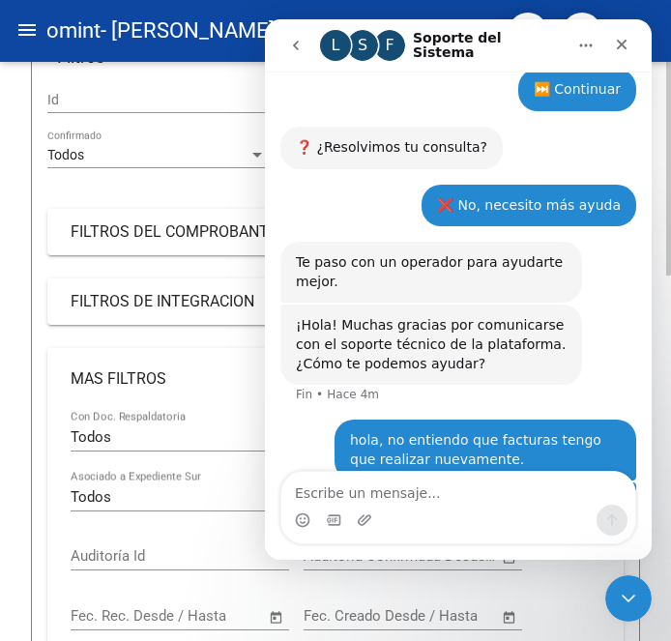
click at [162, 384] on mat-panel-title "MAS FILTROS" at bounding box center [324, 378] width 506 height 21
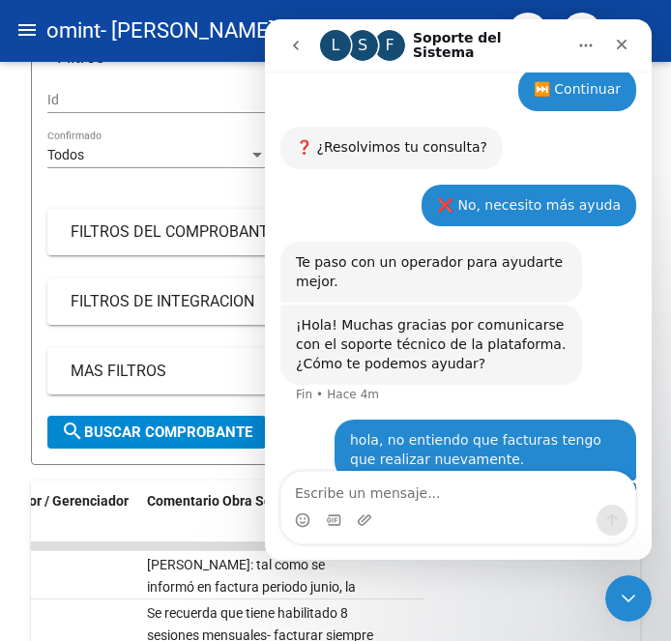
click at [462, 419] on div "hola, no entiendo que facturas tengo que realizar nuevamente. [GEOGRAPHIC_DATA]…" at bounding box center [485, 449] width 302 height 61
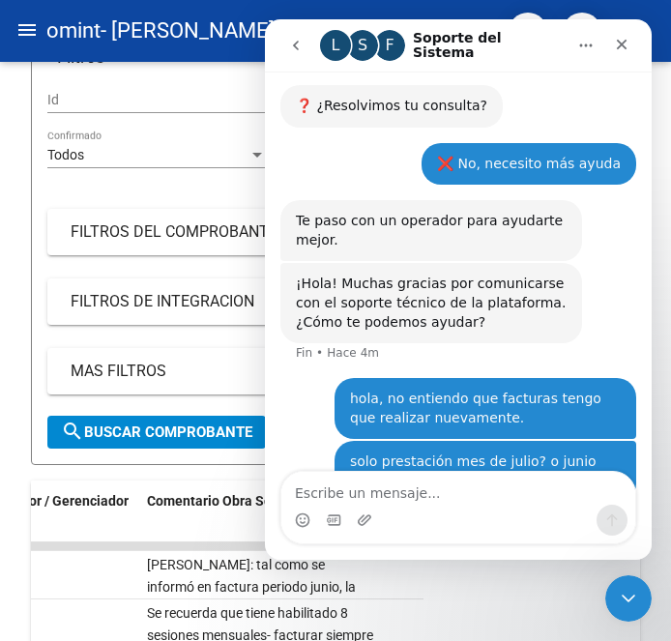
scroll to position [1661, 0]
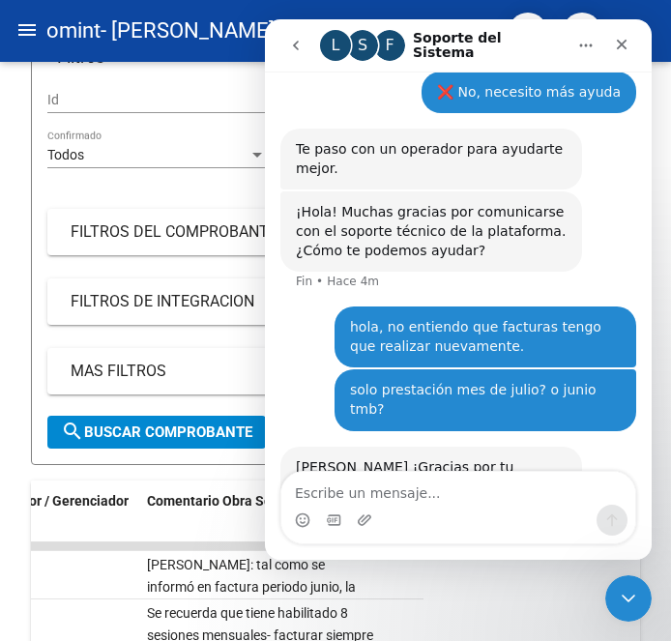
drag, startPoint x: 489, startPoint y: 368, endPoint x: 493, endPoint y: 407, distance: 38.8
click at [493, 458] on div "[PERSON_NAME] ¡Gracias por tu paciencia! Estamos revisando tu mensaje y te resp…" at bounding box center [431, 495] width 271 height 75
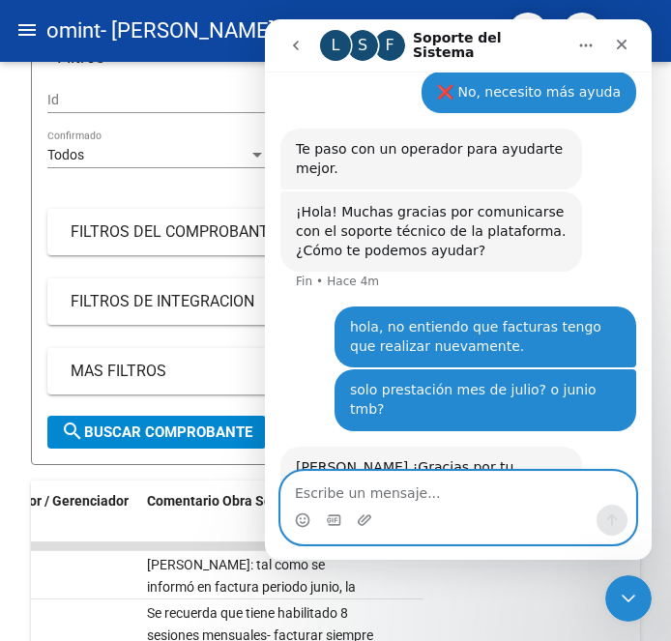
click at [435, 500] on textarea "Escribe un mensaje..." at bounding box center [458, 488] width 354 height 33
type textarea "ok"
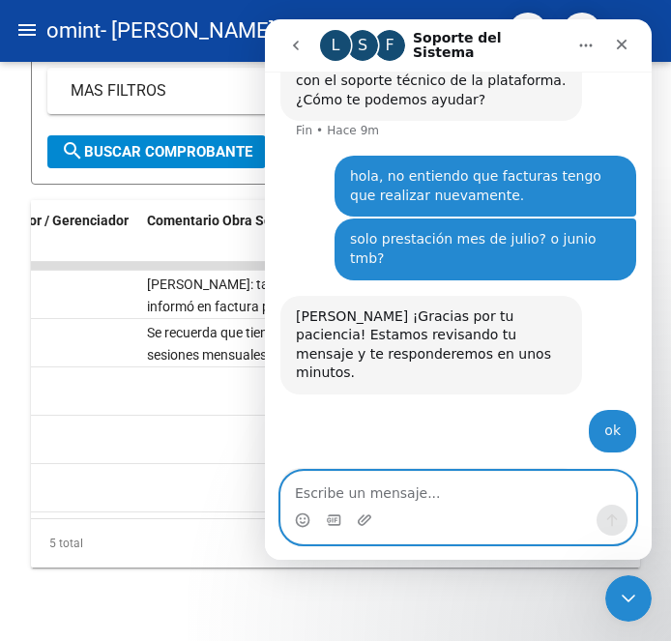
scroll to position [0, 0]
click at [455, 485] on textarea "Escribe un mensaje..." at bounding box center [458, 488] width 354 height 33
type textarea "ok"
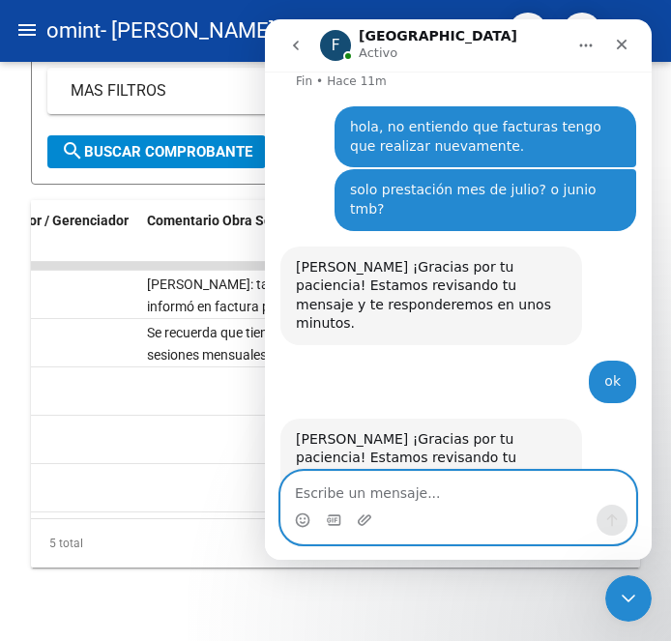
scroll to position [1970, 0]
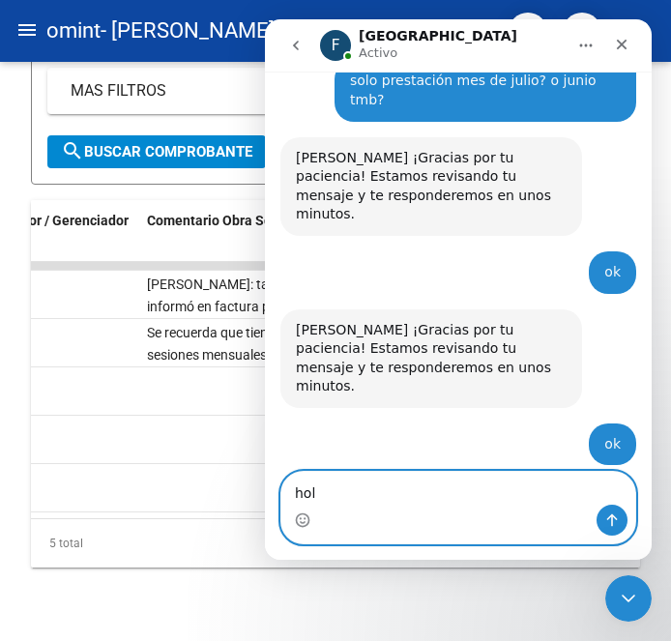
type textarea "hola"
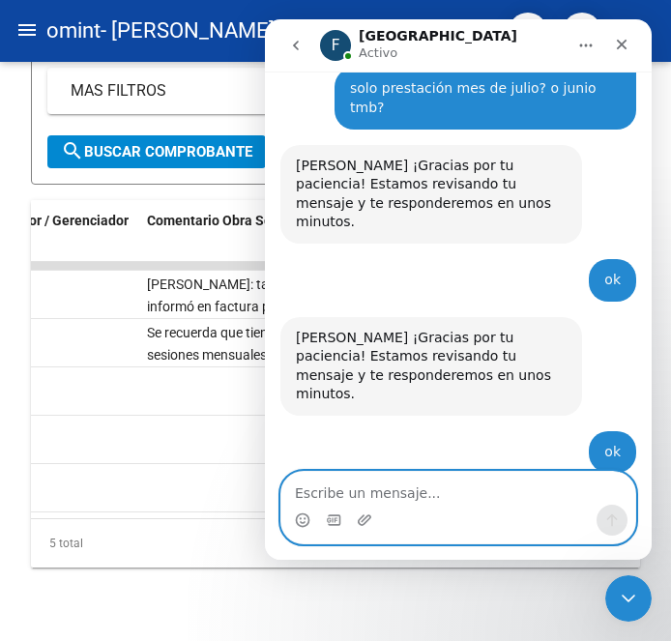
scroll to position [2027, 0]
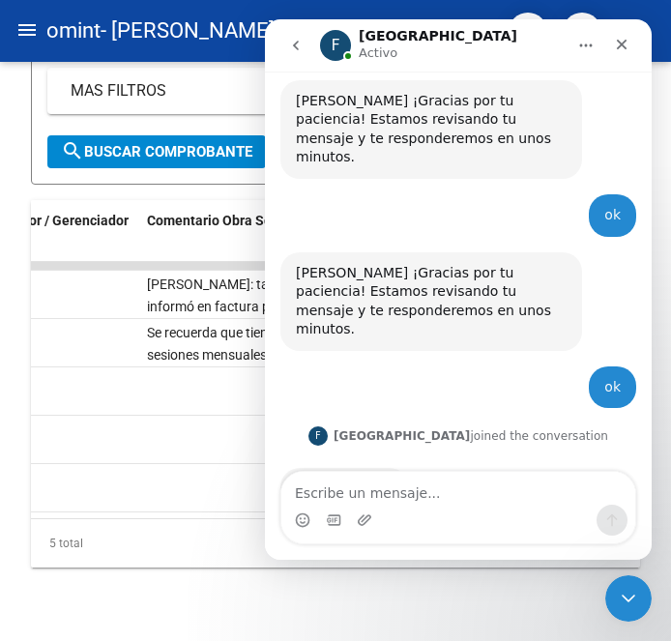
click at [558, 423] on div "[PERSON_NAME] joined the conversation 15:14" at bounding box center [458, 445] width 356 height 44
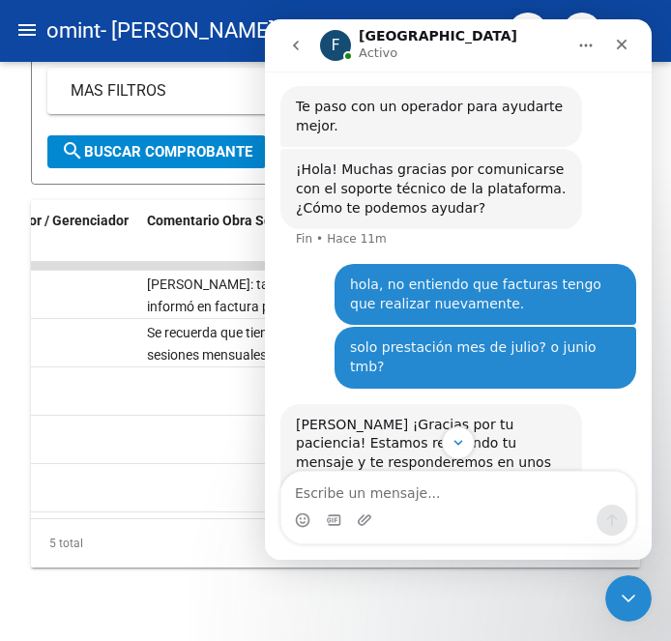
scroll to position [1699, 0]
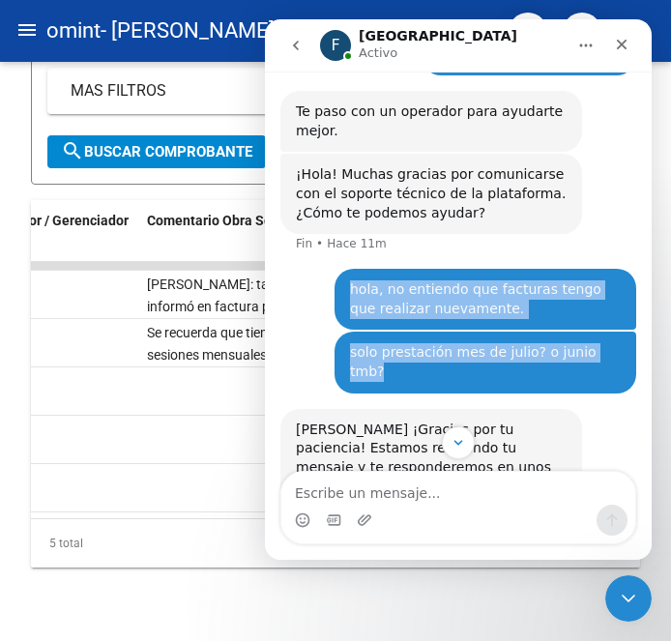
drag, startPoint x: 623, startPoint y: 282, endPoint x: 291, endPoint y: 226, distance: 337.1
copy div "hola, no entiendo que facturas tengo que realizar nuevamente. [GEOGRAPHIC_DATA]…"
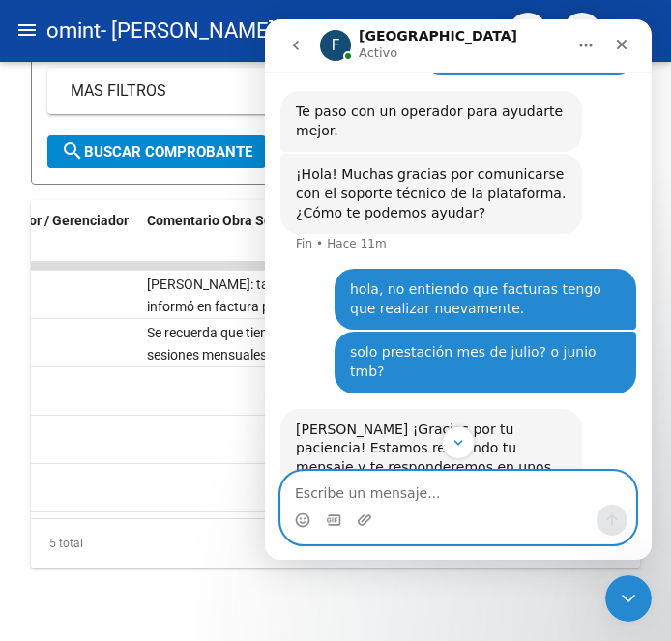
click at [343, 486] on textarea "Escribe un mensaje..." at bounding box center [458, 488] width 354 height 33
paste textarea "hola, no entiendo que facturas tengo que realizar nuevamente. [GEOGRAPHIC_DATA]…"
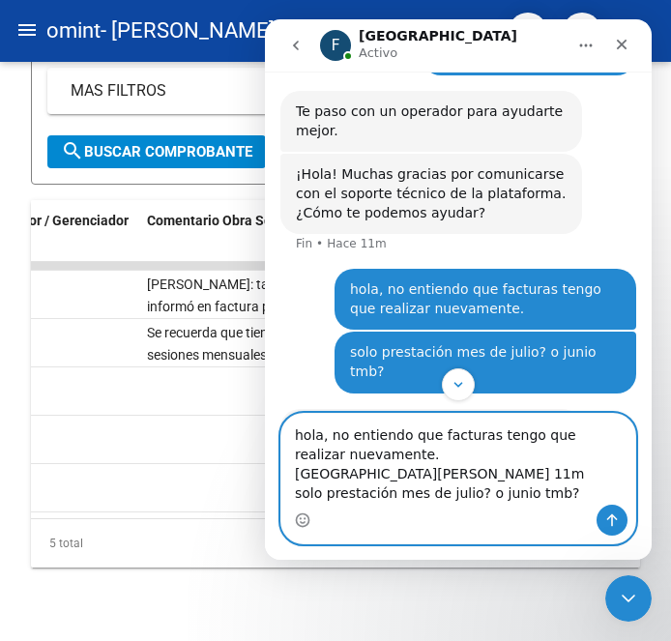
scroll to position [0, 0]
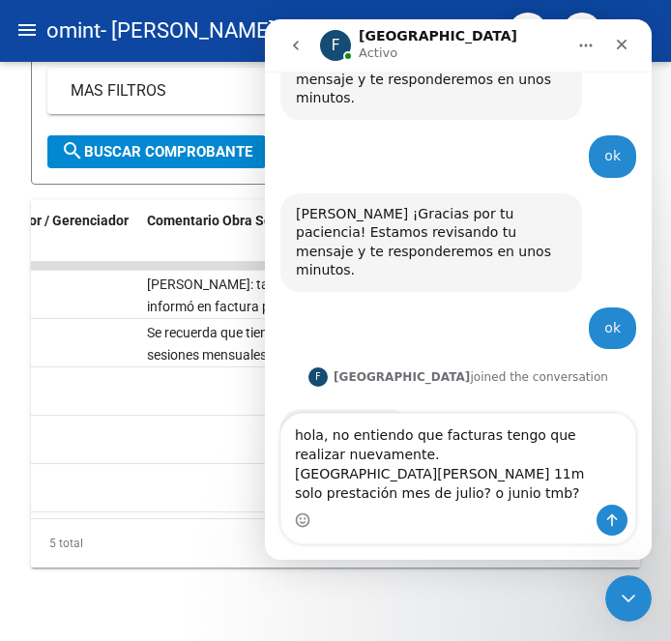
click at [396, 486] on div "hola [PERSON_NAME] • [GEOGRAPHIC_DATA]" at bounding box center [458, 519] width 356 height 66
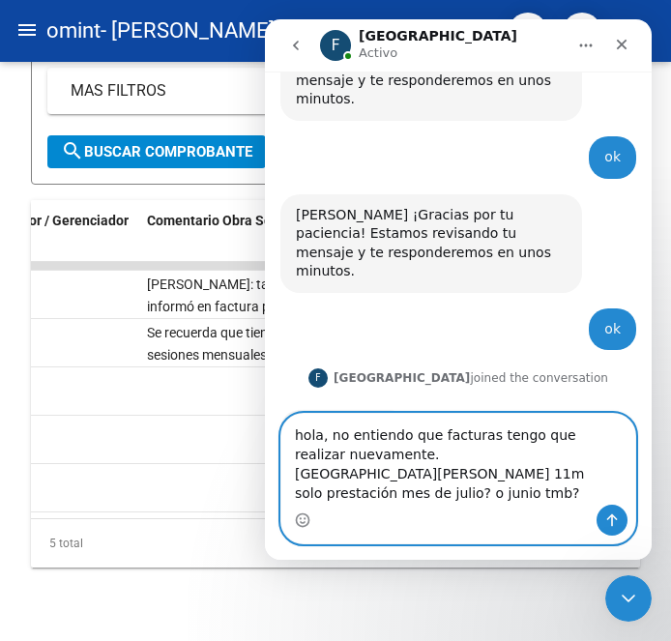
drag, startPoint x: 397, startPoint y: 470, endPoint x: 272, endPoint y: 475, distance: 125.8
click at [272, 475] on div "hola, no entiendo que facturas tengo que realizar nuevamente. [GEOGRAPHIC_DATA]…" at bounding box center [458, 478] width 387 height 131
type textarea "hola, no entiendo que facturas tengo que realizar nuevamente. solo prestación m…"
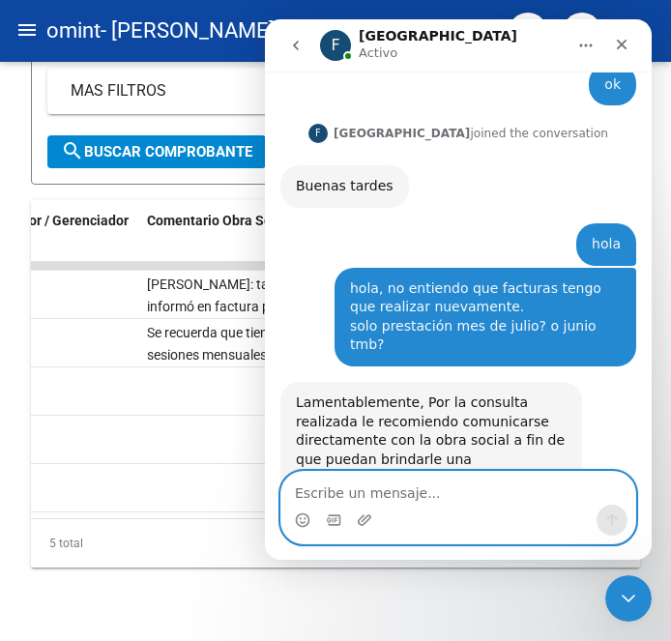
scroll to position [0, 0]
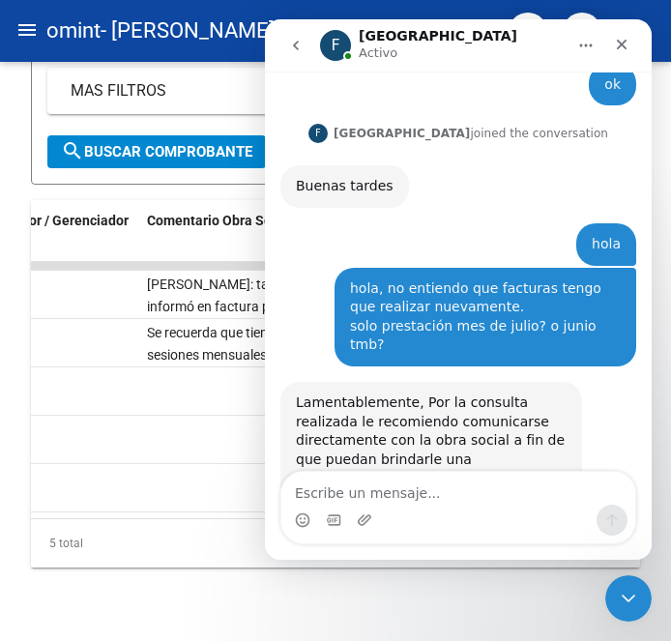
drag, startPoint x: 432, startPoint y: 320, endPoint x: 442, endPoint y: 376, distance: 56.9
click at [443, 393] on div "Lamentablemente, Por la consulta realizada le recomiendo comunicarse directamen…" at bounding box center [431, 497] width 271 height 209
click at [442, 545] on div "Quedamos atentos si tuviera alguna otra consulta." at bounding box center [431, 564] width 271 height 38
click at [628, 36] on div "Cerrar" at bounding box center [621, 44] width 35 height 35
